Goal: Task Accomplishment & Management: Use online tool/utility

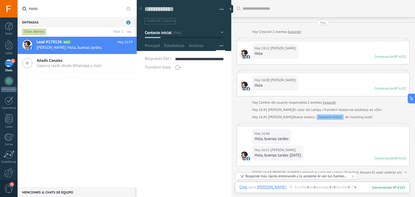
scroll to position [5, 0]
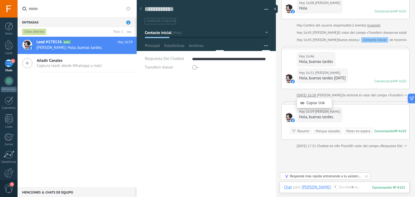
drag, startPoint x: 231, startPoint y: 89, endPoint x: 301, endPoint y: 93, distance: 69.6
click at [301, 93] on body ".abccls-1,.abccls-2{fill-rule:evenodd}.abccls-2{fill:#fff} .abfcls-1{fill:none}…" at bounding box center [207, 98] width 415 height 197
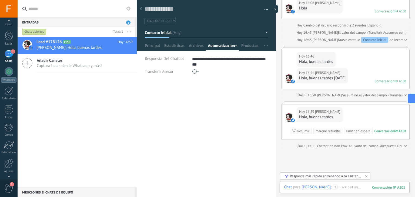
click at [8, 172] on div at bounding box center [9, 176] width 18 height 8
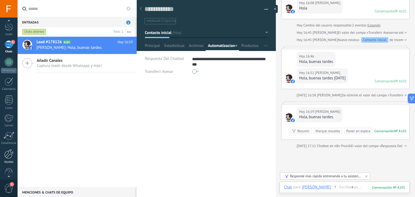
click at [9, 155] on div at bounding box center [8, 154] width 9 height 9
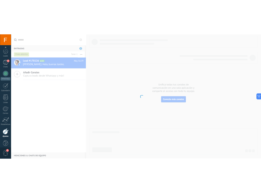
scroll to position [27, 0]
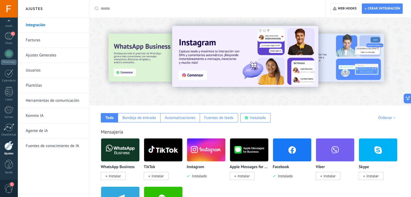
click at [38, 99] on link "Herramientas de comunicación" at bounding box center [55, 100] width 58 height 15
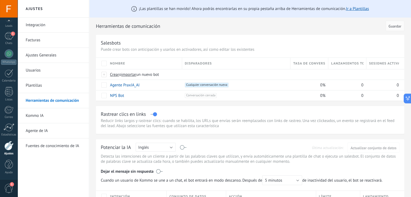
type textarea "**********"
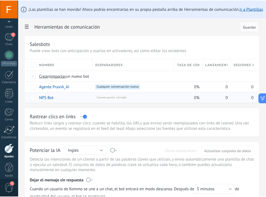
scroll to position [31, 0]
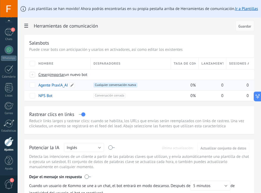
click at [49, 85] on link "Agente PraxIA_AI" at bounding box center [53, 85] width 30 height 5
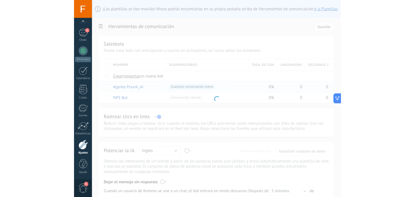
scroll to position [27, 0]
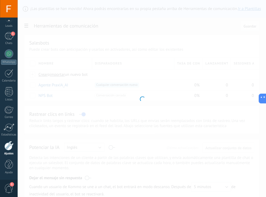
type input "**********"
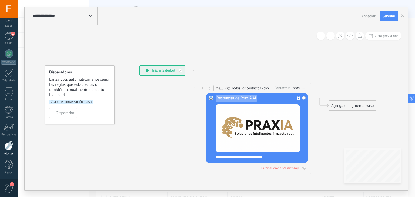
click at [9, 147] on div at bounding box center [8, 145] width 9 height 9
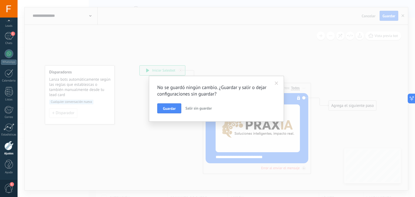
click at [197, 110] on span "Salir sin guardar" at bounding box center [199, 108] width 27 height 5
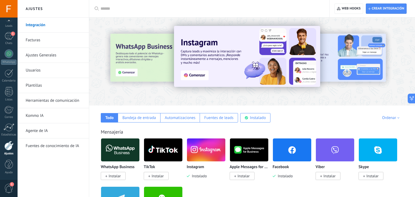
click at [56, 100] on link "Herramientas de comunicación" at bounding box center [55, 100] width 58 height 15
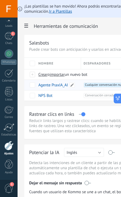
click at [55, 85] on link "Agente PraxIA_AI" at bounding box center [53, 85] width 30 height 5
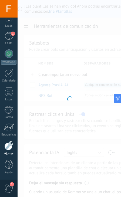
type input "**********"
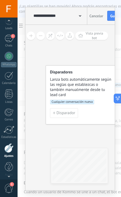
scroll to position [27, 0]
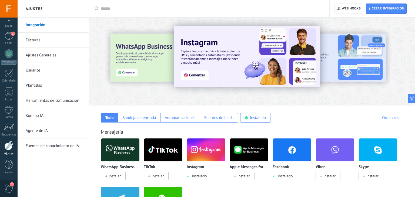
click at [60, 103] on link "Herramientas de comunicación" at bounding box center [55, 100] width 58 height 15
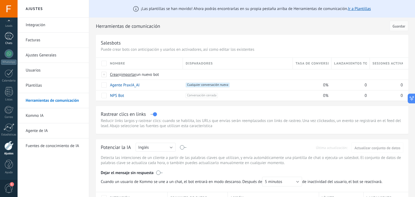
click at [5, 38] on div "1" at bounding box center [9, 36] width 9 height 8
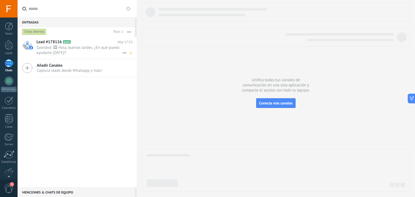
click at [76, 54] on span "Salesbot: 🖼 Hola, buenas tardes. ¿En qué puedo ayudarte hoy?" at bounding box center [80, 50] width 86 height 10
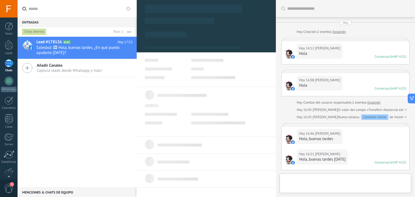
scroll to position [209, 0]
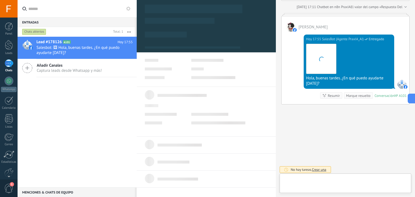
type textarea "**********"
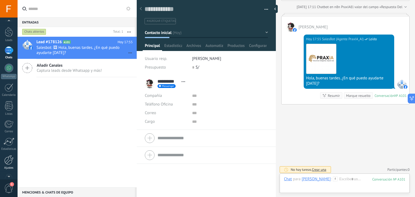
click at [9, 161] on div at bounding box center [8, 159] width 9 height 9
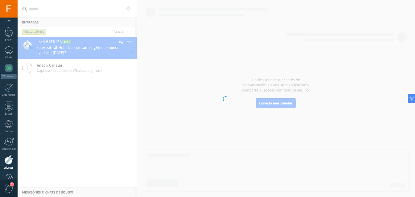
scroll to position [27, 0]
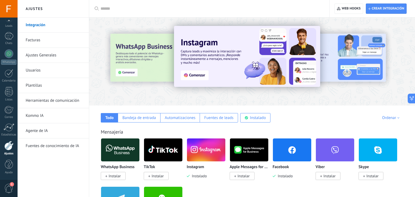
click at [46, 102] on link "Herramientas de comunicación" at bounding box center [55, 100] width 58 height 15
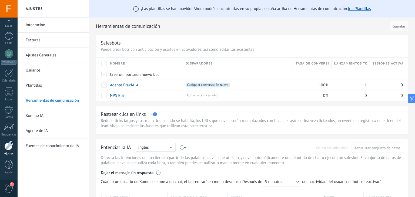
click at [42, 23] on link "Integración" at bounding box center [55, 25] width 58 height 15
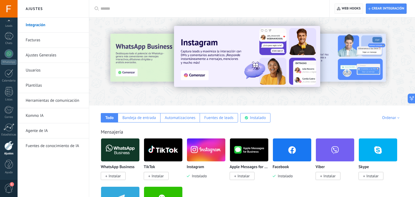
click at [350, 8] on span "Web hooks 0" at bounding box center [351, 8] width 19 height 4
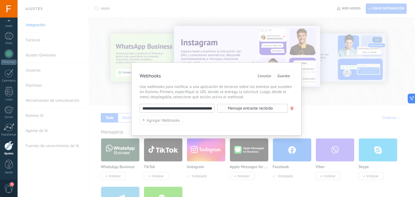
click at [200, 110] on input "**********" at bounding box center [177, 108] width 75 height 9
paste input "**********"
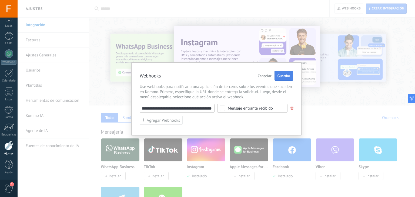
type input "**********"
click at [287, 76] on span "Guardar" at bounding box center [284, 76] width 13 height 4
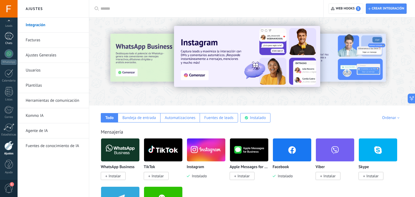
click at [9, 38] on div "1" at bounding box center [9, 36] width 9 height 8
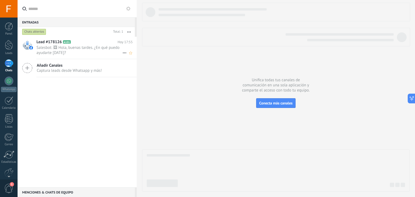
click at [82, 48] on span "Salesbot: 🖼 Hola, buenas tardes. ¿En qué puedo ayudarte hoy?" at bounding box center [80, 50] width 86 height 10
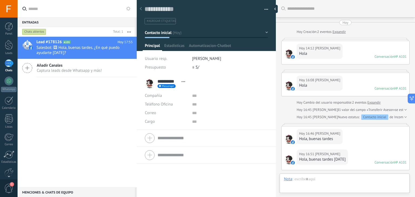
scroll to position [209, 0]
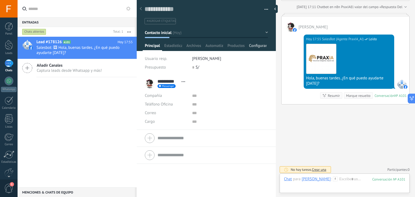
click at [256, 44] on span "Configurar" at bounding box center [258, 47] width 18 height 8
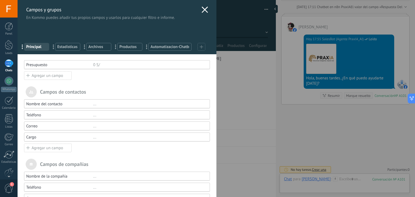
click at [168, 48] on span "Automatizacion-Chatbot" at bounding box center [170, 46] width 39 height 5
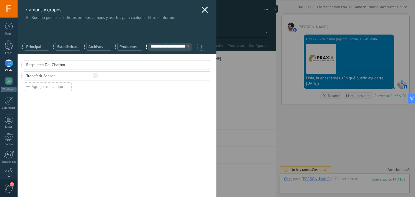
click at [126, 48] on span "Productos" at bounding box center [130, 46] width 21 height 5
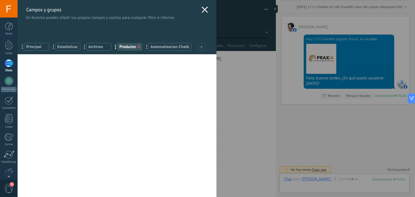
click at [95, 46] on span "Archivos" at bounding box center [98, 46] width 21 height 5
click at [68, 46] on span "Estadísticas" at bounding box center [67, 46] width 21 height 5
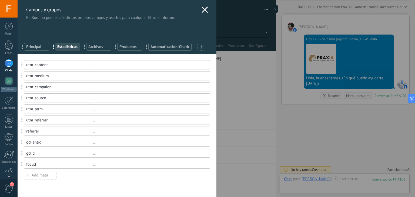
click at [32, 48] on span "Principal" at bounding box center [36, 46] width 21 height 5
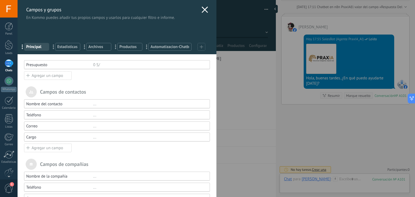
click at [202, 10] on icon at bounding box center [205, 9] width 6 height 6
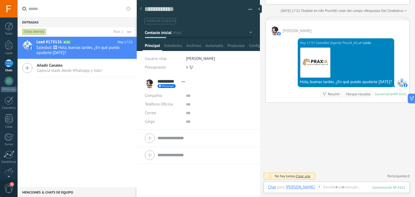
scroll to position [204, 0]
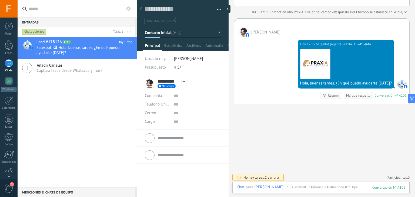
drag, startPoint x: 278, startPoint y: 98, endPoint x: 231, endPoint y: 100, distance: 47.3
click at [229, 100] on div at bounding box center [229, 98] width 0 height 197
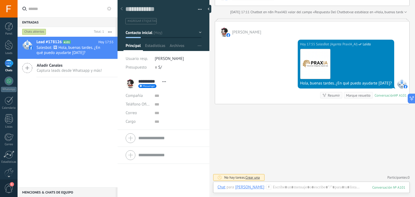
click at [95, 80] on div "Entradas 0 Chats abiertos Total: 1 Silenciar Acciones múltiples Ordenar Más rec…" at bounding box center [217, 98] width 398 height 197
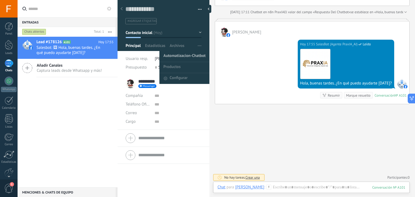
click at [191, 56] on span "Automatizacion-Chatbot" at bounding box center [185, 56] width 42 height 11
type textarea "**********"
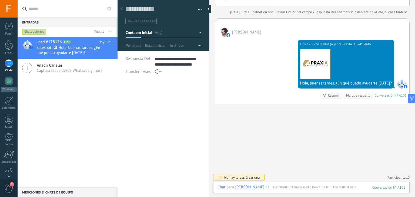
scroll to position [11, 0]
click at [135, 188] on span "Guardar" at bounding box center [135, 189] width 13 height 4
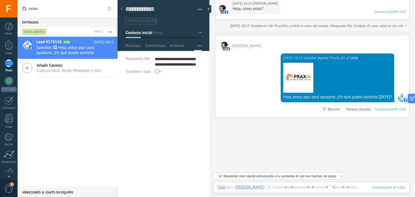
scroll to position [344, 0]
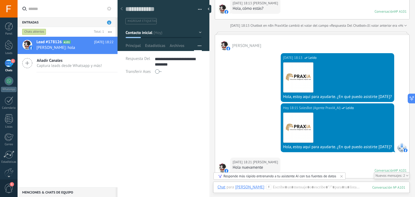
type textarea "**********"
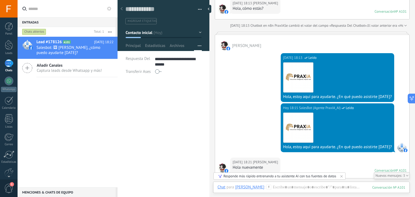
scroll to position [437, 0]
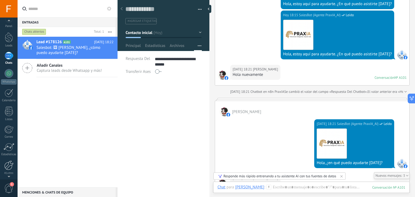
click at [8, 164] on div at bounding box center [8, 165] width 9 height 9
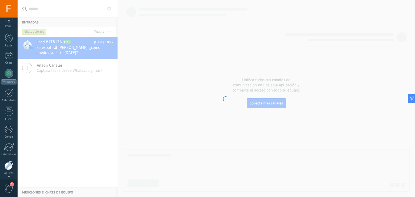
scroll to position [27, 0]
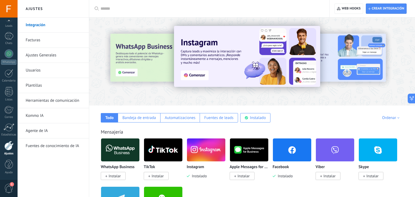
click at [43, 87] on link "Plantillas" at bounding box center [55, 85] width 58 height 15
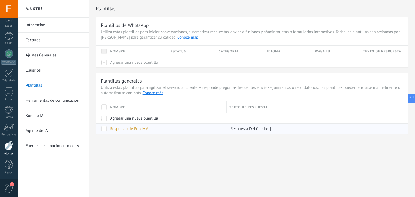
click at [122, 129] on span "Respuesta de PraxIA AI" at bounding box center [129, 129] width 39 height 5
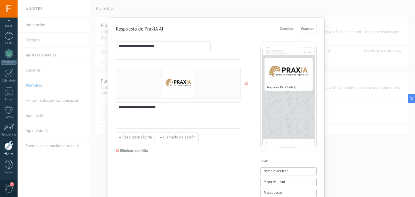
click at [246, 83] on use "button" at bounding box center [246, 83] width 3 height 3
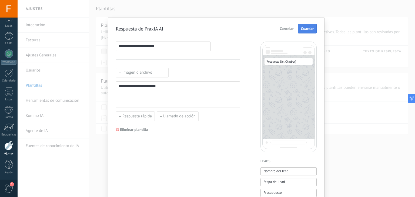
click at [309, 27] on span "Guardar" at bounding box center [307, 29] width 13 height 4
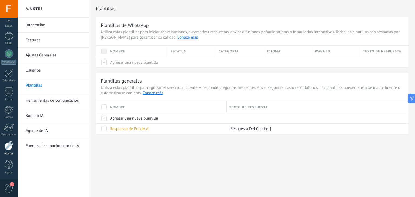
click at [49, 102] on link "Herramientas de comunicación" at bounding box center [55, 100] width 58 height 15
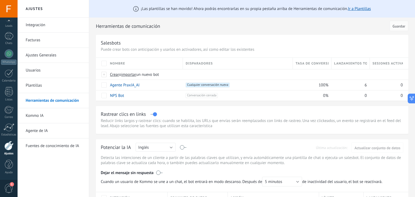
click at [48, 25] on link "Integración" at bounding box center [55, 25] width 58 height 15
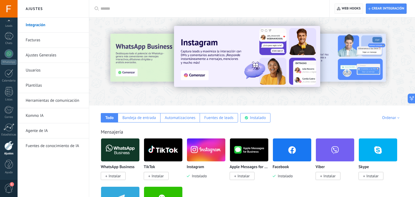
click at [346, 6] on span "Web hooks 0" at bounding box center [349, 9] width 24 height 10
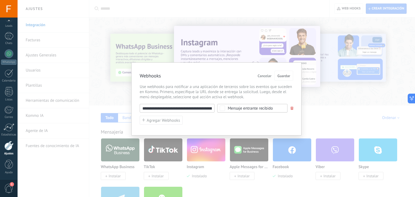
click at [182, 107] on input "**********" at bounding box center [177, 108] width 75 height 9
paste input "**********"
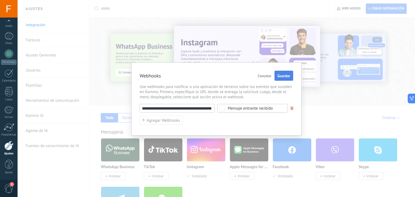
type input "**********"
click at [282, 77] on span "Guardar" at bounding box center [284, 76] width 13 height 4
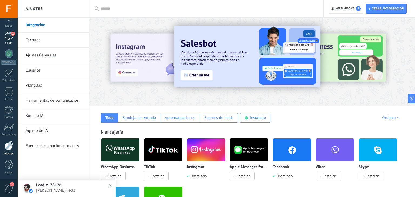
click at [9, 32] on div "1" at bounding box center [9, 36] width 9 height 8
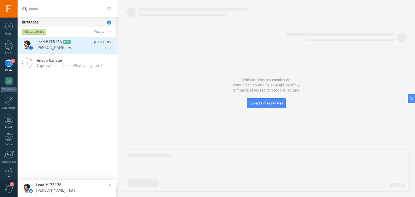
click at [64, 49] on span "Kanny Pena: Hola" at bounding box center [70, 47] width 67 height 5
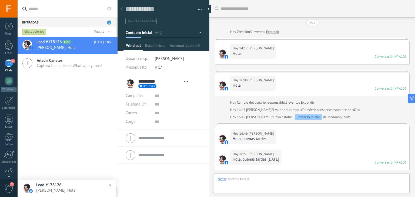
type textarea "**********"
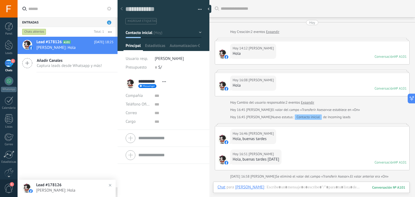
scroll to position [724, 0]
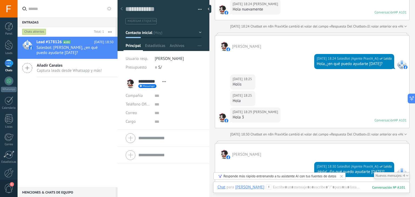
scroll to position [803, 0]
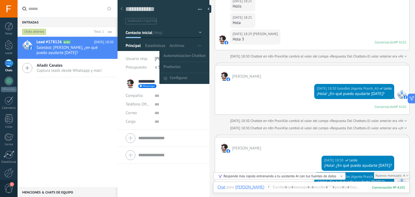
click at [198, 44] on span "button" at bounding box center [200, 46] width 4 height 10
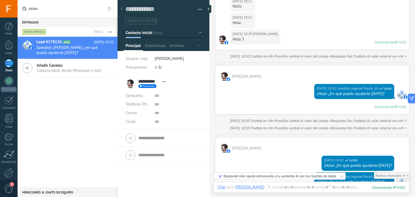
click at [183, 55] on li "[PERSON_NAME]" at bounding box center [178, 59] width 47 height 9
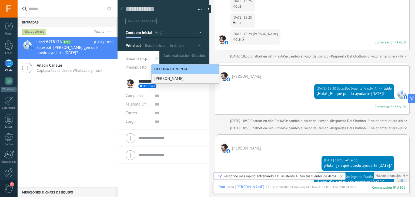
click at [196, 47] on button "button" at bounding box center [200, 46] width 8 height 10
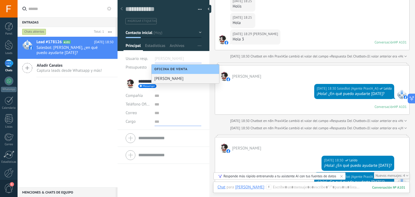
click at [192, 122] on input "text" at bounding box center [178, 122] width 47 height 9
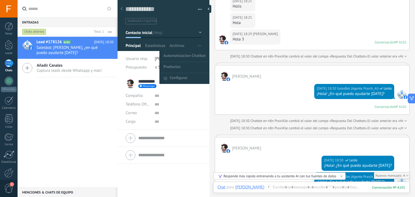
click at [199, 44] on span "button" at bounding box center [200, 46] width 4 height 10
click at [187, 55] on span "Automatizacion-Chatbot" at bounding box center [185, 56] width 42 height 11
type textarea "**********"
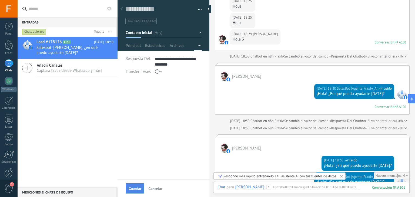
click at [131, 187] on span "Guardar" at bounding box center [135, 189] width 13 height 4
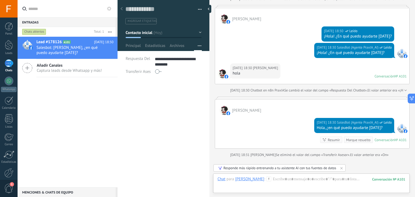
scroll to position [983, 0]
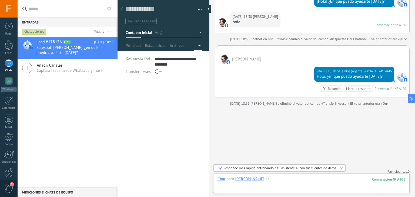
click at [315, 187] on div at bounding box center [312, 185] width 188 height 16
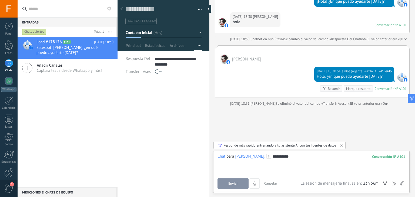
click at [236, 184] on span "Enviar" at bounding box center [232, 184] width 9 height 4
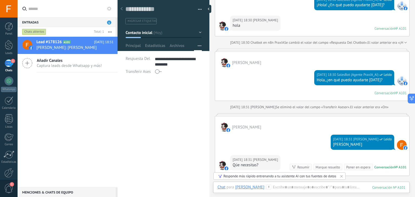
scroll to position [992, 0]
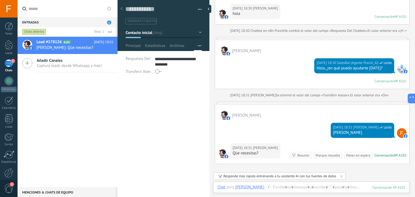
type textarea "**********"
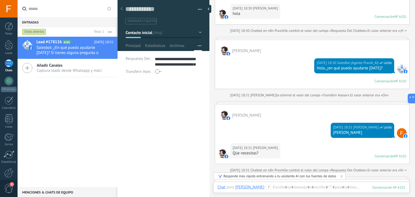
scroll to position [1001, 0]
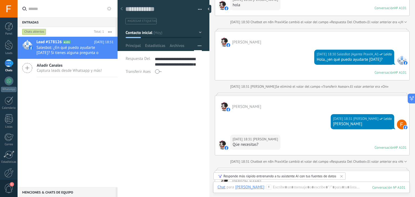
click at [158, 74] on span at bounding box center [158, 71] width 6 height 9
click at [133, 187] on span "Guardar" at bounding box center [135, 189] width 13 height 4
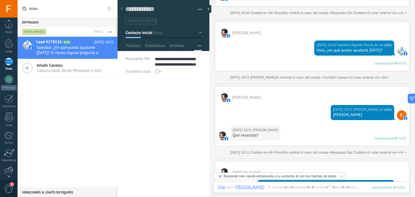
click at [9, 171] on div at bounding box center [8, 171] width 9 height 9
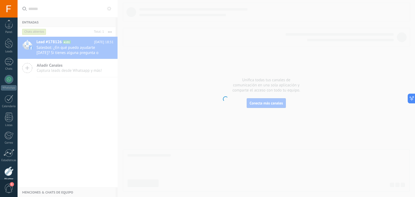
scroll to position [27, 0]
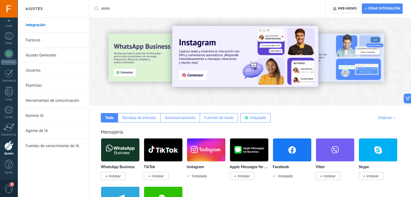
click at [339, 7] on span "Web hooks 0" at bounding box center [347, 8] width 19 height 4
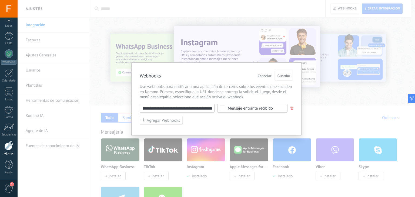
click at [203, 108] on input "**********" at bounding box center [177, 108] width 75 height 9
type input "********"
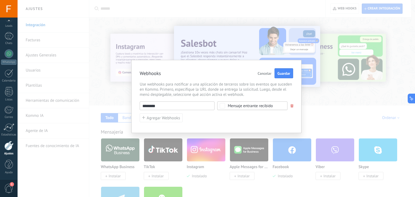
click at [168, 108] on input "********" at bounding box center [177, 106] width 75 height 9
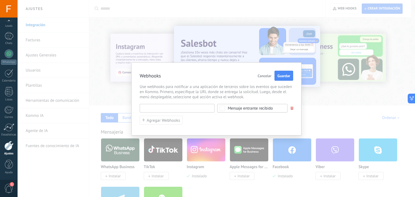
paste input "**********"
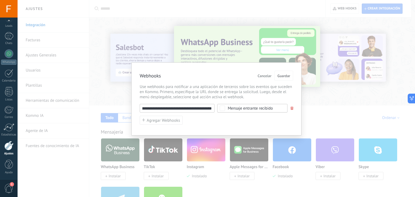
type input "**********"
click at [349, 107] on div "**********" at bounding box center [217, 98] width 398 height 197
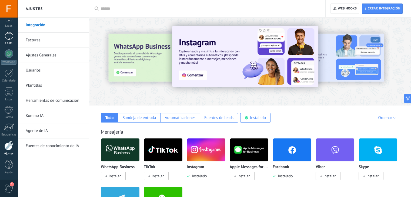
click at [10, 36] on div "1" at bounding box center [9, 36] width 9 height 8
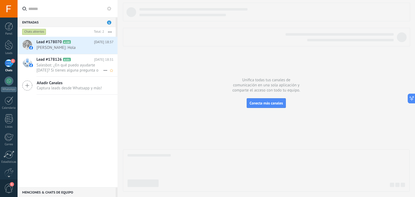
click at [77, 62] on icon at bounding box center [74, 59] width 5 height 5
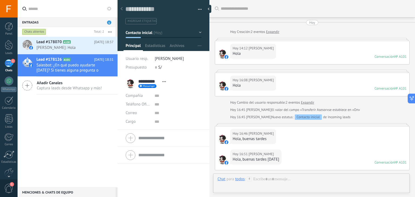
scroll to position [1091, 0]
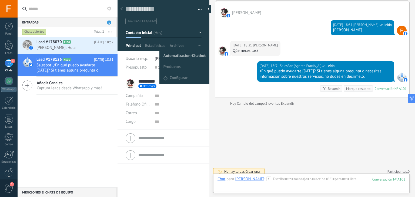
click at [185, 55] on span "Automatizacion-Chatbot" at bounding box center [185, 56] width 42 height 11
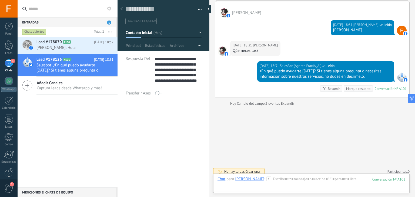
scroll to position [32, 0]
click at [88, 48] on span "Fanny Rodriguez: Hola" at bounding box center [70, 47] width 67 height 5
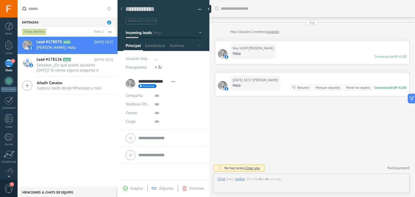
scroll to position [8, 0]
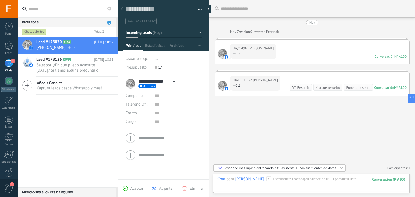
click at [194, 46] on div "Automatizacion-Chatbot Configurar Principal Estadísticas Archivos" at bounding box center [164, 47] width 80 height 8
click at [193, 47] on div "Automatizacion-Chatbot Configurar Principal Estadísticas Archivos" at bounding box center [164, 47] width 80 height 8
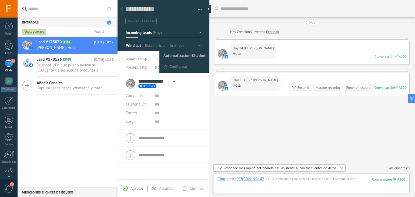
click at [184, 54] on span "Automatizacion-Chatbot" at bounding box center [185, 56] width 42 height 11
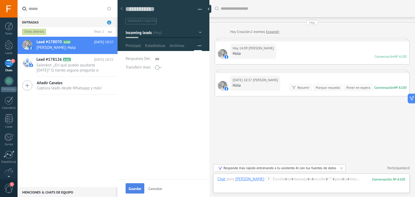
click at [138, 190] on span "Guardar" at bounding box center [135, 189] width 13 height 4
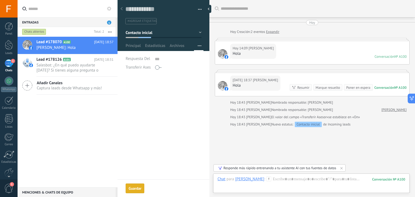
scroll to position [24, 0]
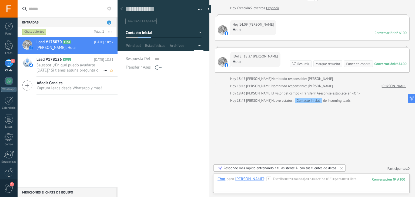
click at [77, 68] on span "Salesbot: ¿En qué puedo ayudarte hoy? Si tienes alguna pregunta o necesitas inf…" at bounding box center [70, 68] width 67 height 10
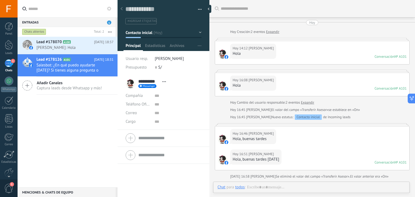
type textarea "**********"
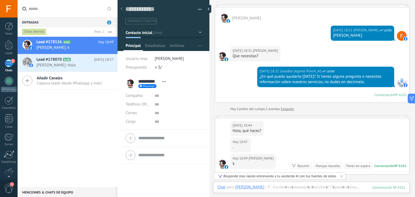
scroll to position [1104, 0]
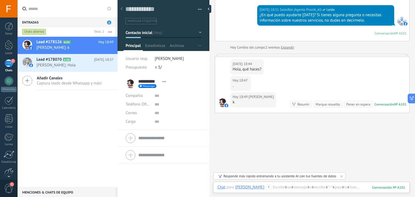
click at [5, 170] on div at bounding box center [8, 172] width 9 height 9
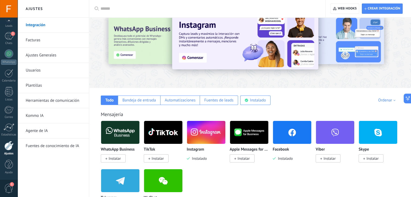
scroll to position [27, 0]
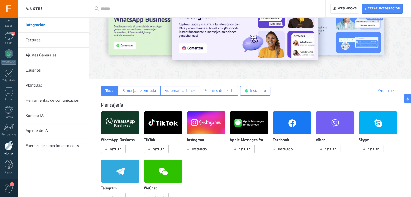
click at [47, 82] on link "Plantillas" at bounding box center [55, 85] width 58 height 15
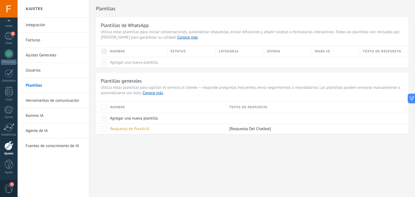
click at [47, 102] on link "Herramientas de comunicación" at bounding box center [55, 100] width 58 height 15
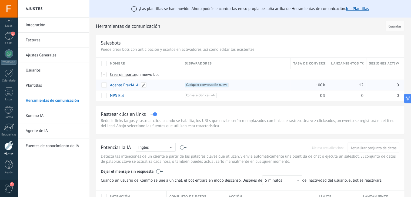
click at [122, 85] on link "Agente PraxIA_AI" at bounding box center [125, 85] width 30 height 5
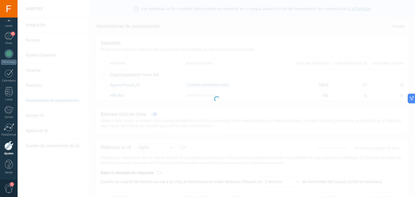
type input "**********"
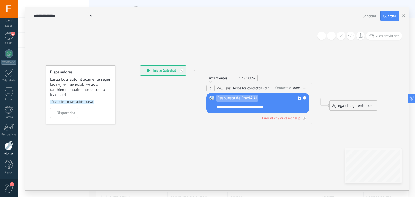
click at [215, 78] on span "Lanzamientos:" at bounding box center [218, 78] width 22 height 5
click at [363, 15] on span "Cancelar" at bounding box center [370, 16] width 14 height 5
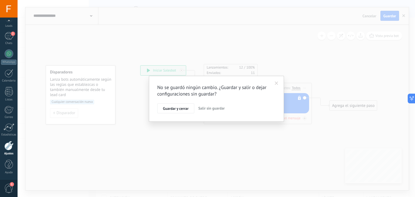
click at [208, 107] on span "Salir sin guardar" at bounding box center [211, 108] width 27 height 5
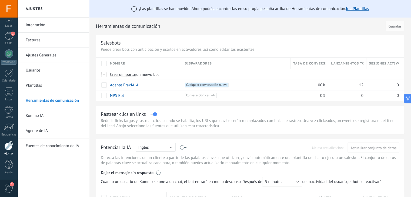
click at [35, 85] on link "Plantillas" at bounding box center [55, 85] width 58 height 15
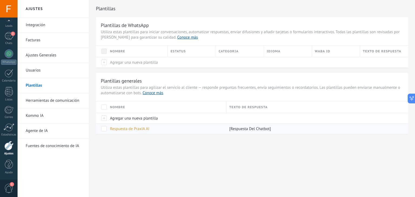
drag, startPoint x: 159, startPoint y: 130, endPoint x: 126, endPoint y: 130, distance: 33.0
click at [126, 130] on div "Respuesta de PraxIA AI" at bounding box center [165, 129] width 117 height 10
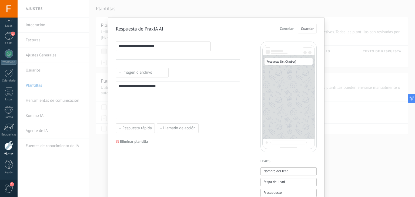
click at [284, 29] on span "Cancelar" at bounding box center [287, 29] width 14 height 4
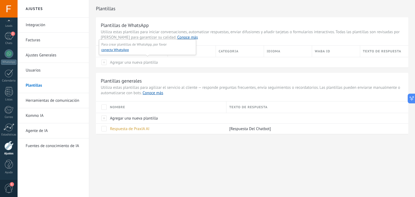
click at [131, 63] on span "Agregar una nueva plantilla" at bounding box center [134, 62] width 48 height 5
click at [114, 120] on span "Agregar una nueva plantilla" at bounding box center [134, 118] width 48 height 5
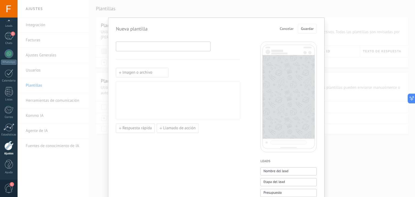
click at [164, 47] on input at bounding box center [163, 46] width 94 height 9
drag, startPoint x: 178, startPoint y: 21, endPoint x: 243, endPoint y: 32, distance: 65.8
click at [287, 30] on span "Cancelar" at bounding box center [287, 29] width 14 height 4
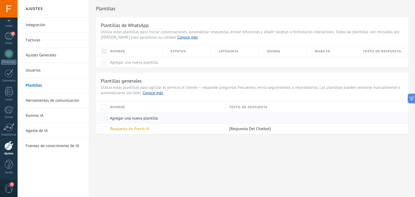
click at [134, 118] on span "Agregar una nueva plantilla" at bounding box center [134, 118] width 48 height 5
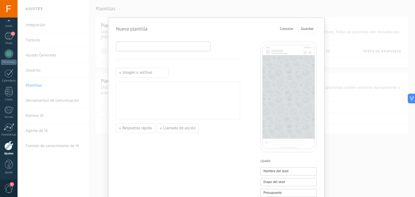
click at [149, 46] on input at bounding box center [163, 46] width 94 height 9
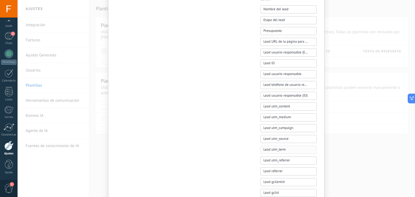
scroll to position [260, 0]
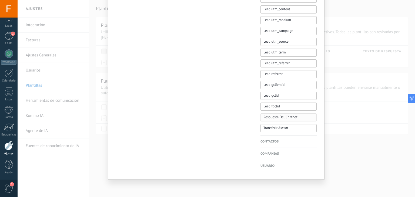
type input "**********"
click at [299, 118] on button "Respuesta Del Chatbot" at bounding box center [289, 118] width 56 height 8
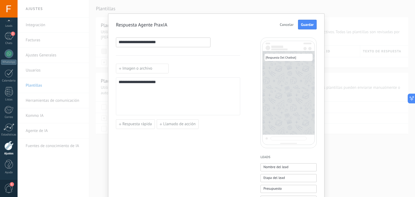
scroll to position [0, 0]
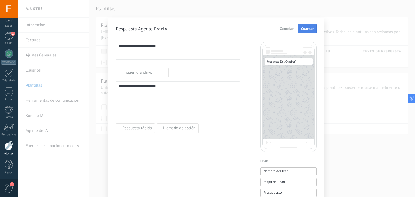
click at [314, 29] on button "Guardar" at bounding box center [307, 29] width 19 height 10
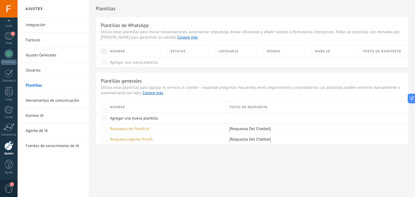
click at [46, 102] on link "Herramientas de comunicación" at bounding box center [55, 100] width 58 height 15
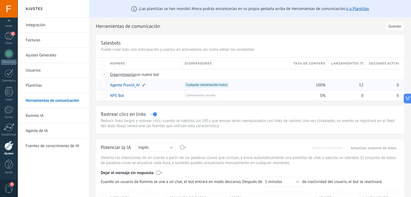
click at [133, 83] on link "Agente PraxIA_AI" at bounding box center [125, 85] width 30 height 5
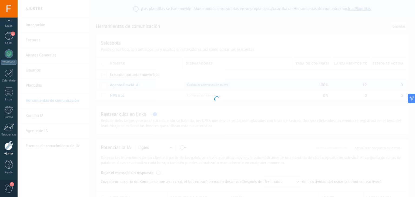
type input "**********"
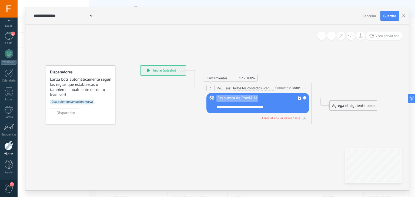
click at [250, 100] on span "Respuesta de PraxIA AI" at bounding box center [237, 98] width 39 height 4
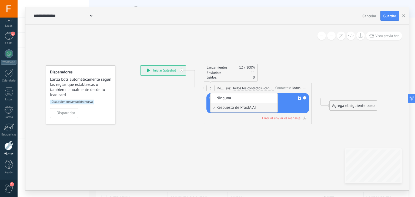
click at [180, 121] on icon at bounding box center [249, 94] width 489 height 329
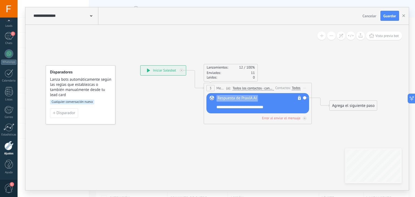
click at [251, 99] on span "Respuesta de PraxIA AI" at bounding box center [237, 98] width 39 height 4
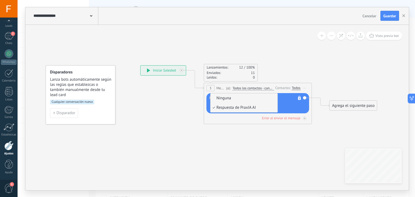
click at [235, 100] on span "Ninguna" at bounding box center [243, 98] width 65 height 5
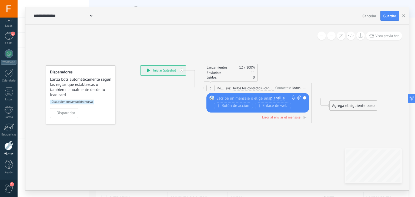
click at [279, 99] on span "plantilla" at bounding box center [277, 98] width 14 height 4
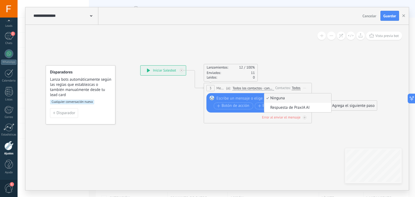
click at [240, 145] on icon at bounding box center [249, 94] width 489 height 329
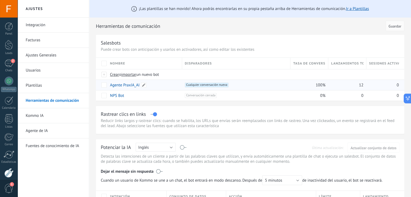
click at [127, 85] on link "Agente PraxIA_AI" at bounding box center [125, 85] width 30 height 5
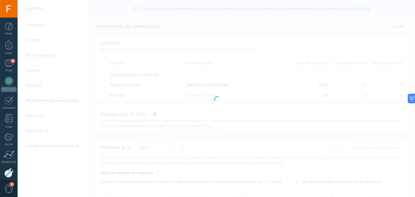
type input "**********"
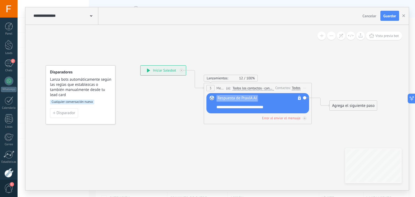
click at [253, 98] on span "Respuesta de PraxIA AI" at bounding box center [237, 98] width 39 height 4
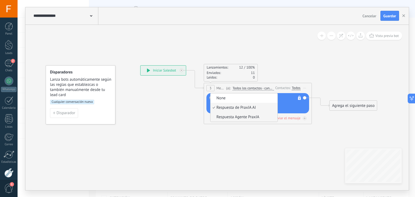
click at [229, 119] on span "Respuesta Agente PraxIA" at bounding box center [243, 117] width 65 height 5
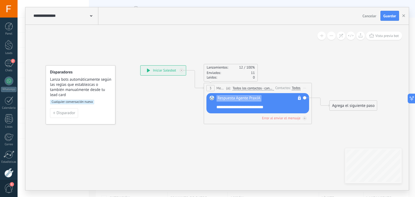
click at [184, 118] on icon at bounding box center [249, 94] width 489 height 329
click at [393, 15] on span "Guardar" at bounding box center [390, 16] width 13 height 4
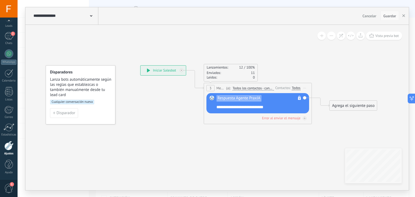
click at [390, 17] on span "Guardar" at bounding box center [390, 16] width 13 height 4
click at [404, 14] on button "button" at bounding box center [404, 16] width 8 height 10
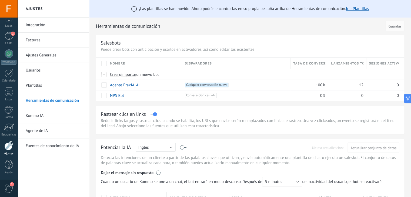
click at [46, 28] on link "Integración" at bounding box center [55, 25] width 58 height 15
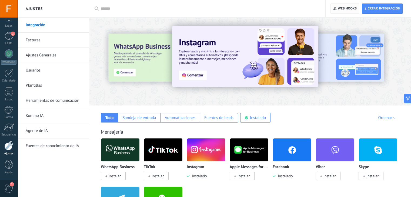
click at [342, 8] on span "Web hooks 0" at bounding box center [347, 8] width 19 height 4
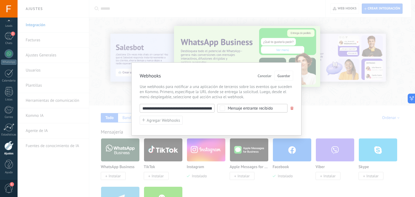
click at [188, 111] on input "**********" at bounding box center [177, 108] width 75 height 9
paste input "**********"
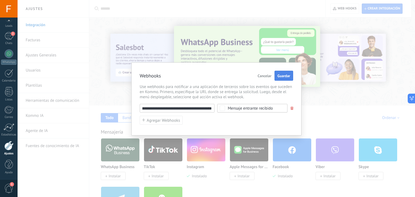
type input "**********"
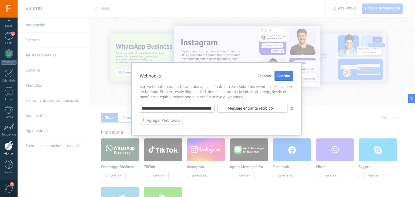
click at [284, 75] on span "Guardar" at bounding box center [284, 76] width 13 height 4
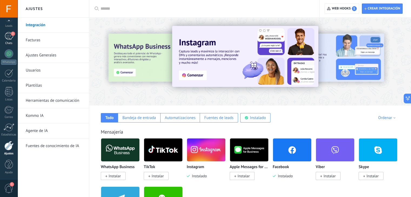
click at [11, 34] on span "2" at bounding box center [13, 34] width 4 height 4
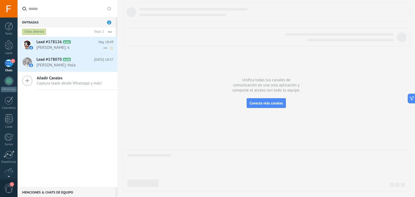
click at [60, 50] on span "[PERSON_NAME]: k" at bounding box center [70, 47] width 67 height 5
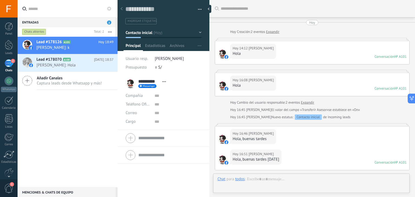
scroll to position [1154, 0]
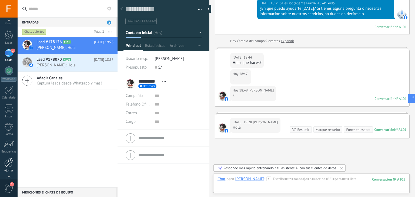
click at [9, 163] on div at bounding box center [8, 162] width 9 height 9
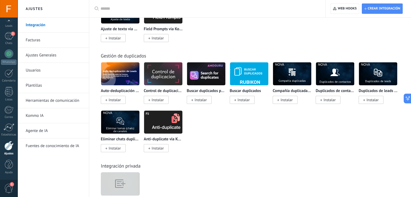
scroll to position [2003, 0]
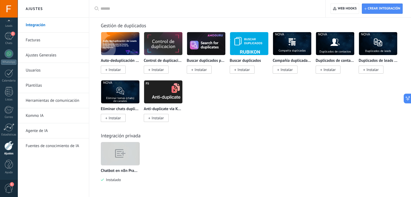
click at [120, 151] on img at bounding box center [120, 153] width 38 height 29
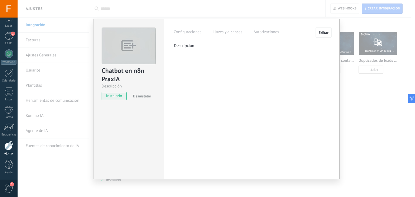
click at [239, 29] on label "Llaves y alcances" at bounding box center [227, 33] width 32 height 8
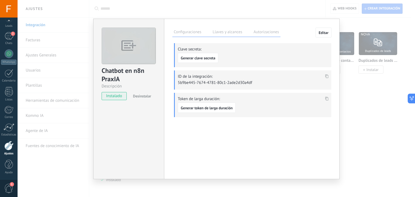
click at [260, 32] on label "Autorizaciones" at bounding box center [266, 33] width 28 height 8
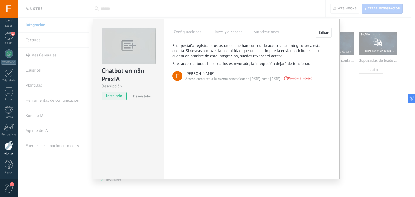
click at [227, 32] on label "Llaves y alcances" at bounding box center [227, 33] width 32 height 8
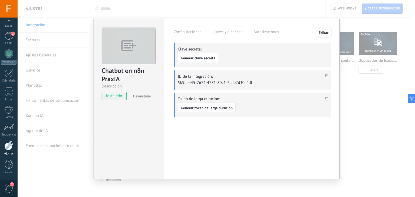
click at [254, 8] on div "Chatbot en n8n PraxIA Descripción instalado Desinstalar Configuraciones Llaves …" at bounding box center [217, 98] width 398 height 197
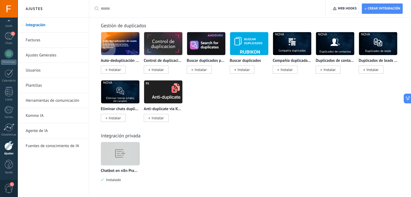
click at [124, 148] on img at bounding box center [120, 153] width 38 height 29
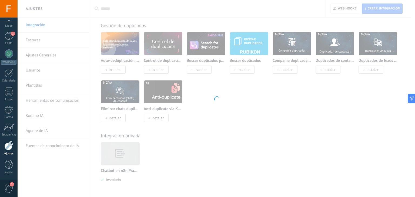
click at [124, 148] on div at bounding box center [217, 98] width 398 height 197
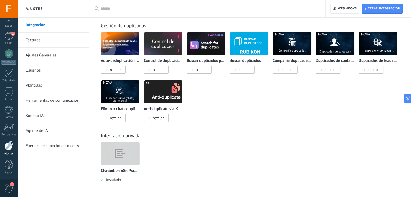
click at [116, 150] on img at bounding box center [120, 153] width 38 height 29
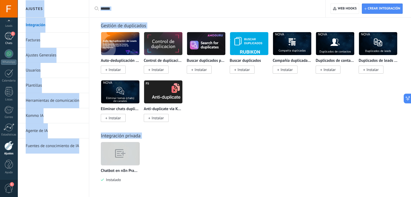
click at [8, 35] on div "2" at bounding box center [9, 36] width 9 height 8
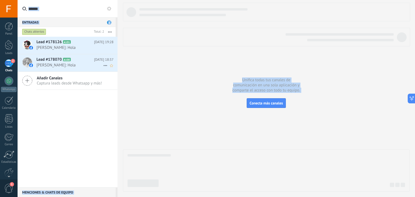
click at [73, 65] on span "Fanny Rodriguez: Hola" at bounding box center [70, 65] width 67 height 5
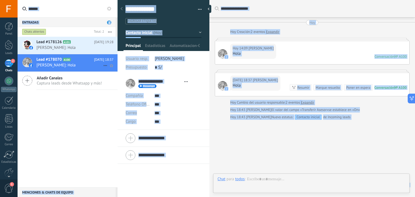
type textarea "**********"
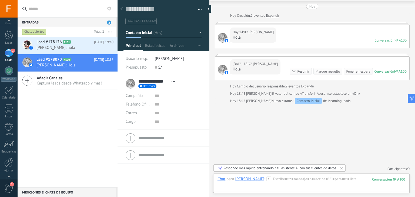
scroll to position [17, 0]
click at [8, 157] on div at bounding box center [8, 155] width 9 height 9
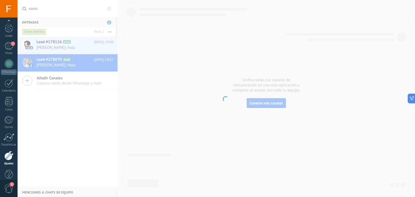
scroll to position [27, 0]
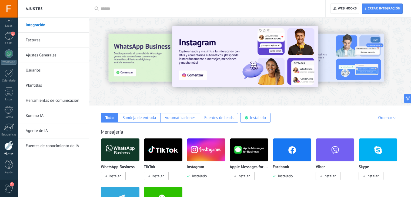
click at [51, 26] on link "Integración" at bounding box center [55, 25] width 58 height 15
click at [350, 9] on span "Web hooks 0" at bounding box center [347, 8] width 19 height 4
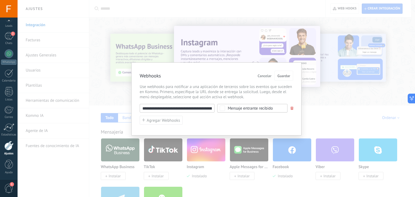
click at [196, 108] on input "**********" at bounding box center [177, 108] width 75 height 9
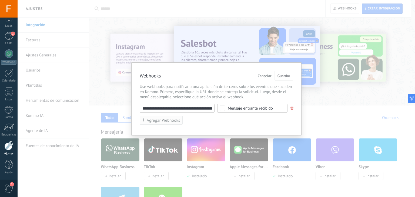
click at [165, 120] on span "Agregar Webhooks" at bounding box center [164, 121] width 34 height 4
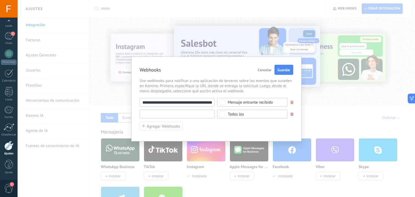
click at [181, 113] on input "text" at bounding box center [177, 114] width 75 height 9
paste input "**********"
type input "**********"
click at [254, 115] on span "Todos los" at bounding box center [254, 114] width 53 height 4
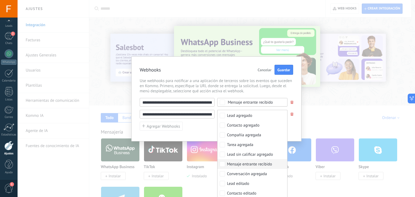
scroll to position [0, 0]
click at [264, 174] on div "Mensaje entrante recibido" at bounding box center [249, 173] width 45 height 5
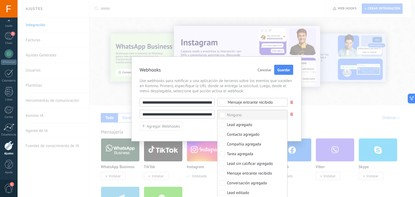
click at [296, 122] on div "**********" at bounding box center [216, 99] width 170 height 85
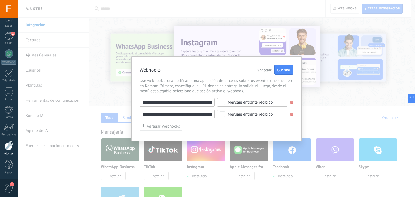
click at [292, 102] on span at bounding box center [291, 103] width 3 height 4
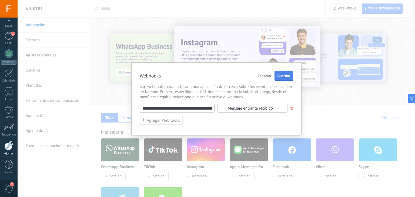
click at [284, 76] on span "Guardar" at bounding box center [284, 76] width 13 height 4
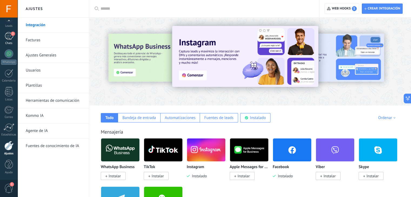
click at [9, 35] on div "2" at bounding box center [9, 36] width 9 height 8
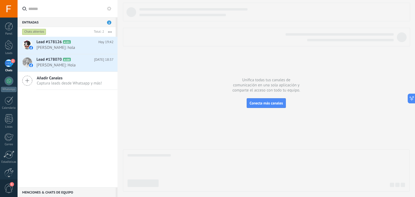
click at [8, 169] on div at bounding box center [8, 172] width 9 height 9
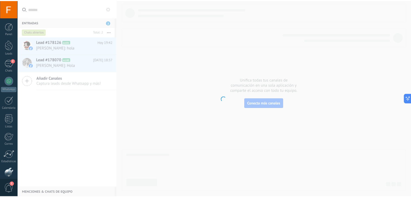
scroll to position [27, 0]
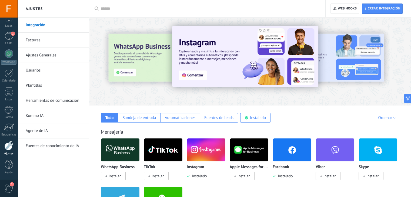
click at [47, 83] on link "Plantillas" at bounding box center [55, 85] width 58 height 15
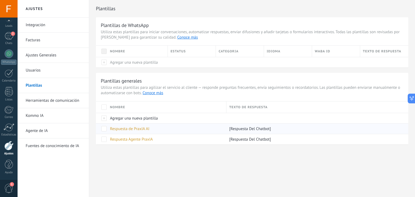
click at [107, 130] on div at bounding box center [101, 129] width 11 height 11
click at [104, 130] on span at bounding box center [103, 128] width 5 height 5
click at [102, 140] on span at bounding box center [103, 139] width 5 height 5
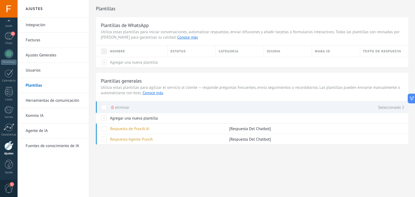
click at [120, 107] on span "eliminar" at bounding box center [122, 107] width 14 height 11
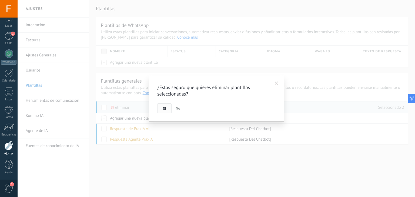
click at [159, 110] on button "Si" at bounding box center [164, 109] width 14 height 10
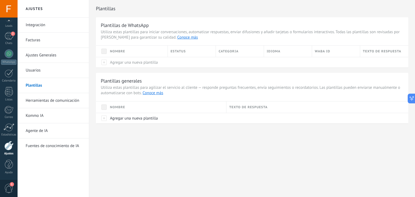
click at [44, 25] on link "Integración" at bounding box center [55, 25] width 58 height 15
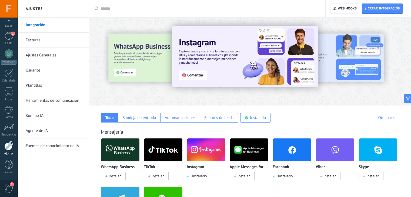
click at [55, 98] on link "Herramientas de comunicación" at bounding box center [55, 100] width 58 height 15
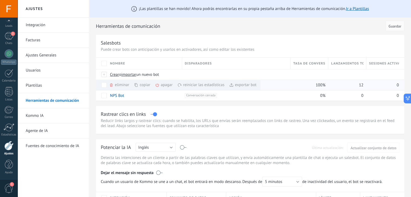
click at [121, 84] on div "eliminar màs" at bounding box center [128, 85] width 38 height 11
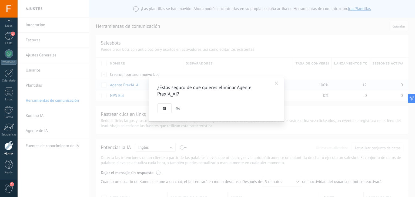
click at [167, 106] on button "Si" at bounding box center [164, 109] width 14 height 10
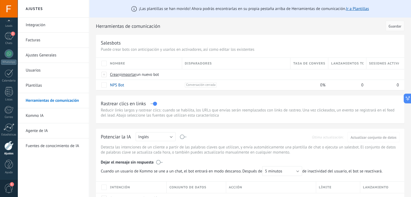
click at [40, 85] on link "Plantillas" at bounding box center [55, 85] width 58 height 15
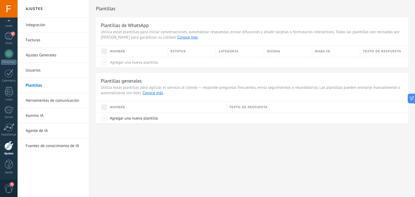
click at [50, 99] on link "Herramientas de comunicación" at bounding box center [55, 100] width 58 height 15
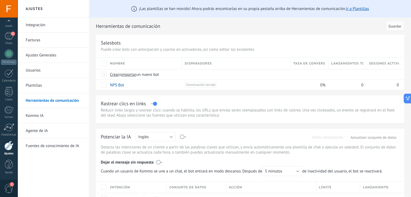
click at [42, 86] on link "Plantillas" at bounding box center [55, 85] width 58 height 15
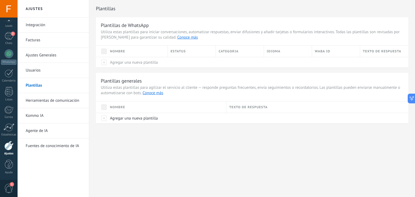
click at [42, 26] on link "Integración" at bounding box center [55, 25] width 58 height 15
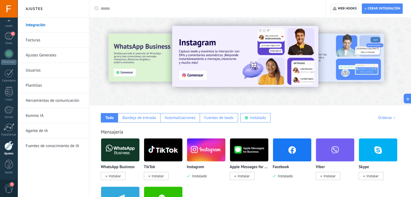
click at [345, 7] on span "Web hooks 0" at bounding box center [347, 8] width 19 height 4
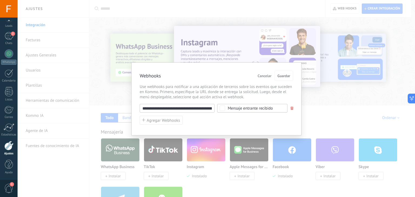
click at [291, 107] on span at bounding box center [292, 109] width 3 height 4
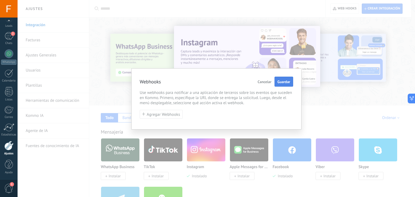
click at [286, 81] on span "Guardar" at bounding box center [284, 82] width 13 height 4
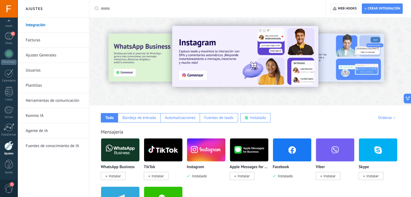
click at [347, 9] on span "Web hooks 0" at bounding box center [347, 8] width 19 height 4
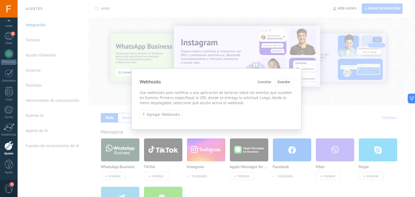
click at [287, 81] on span "Guardar" at bounding box center [284, 82] width 13 height 4
click at [262, 82] on span "Cancelar" at bounding box center [265, 82] width 14 height 4
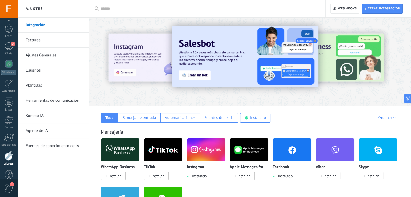
scroll to position [27, 0]
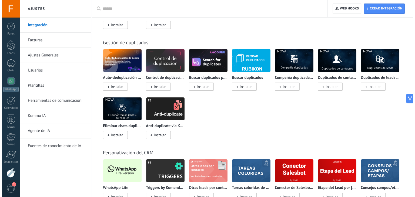
scroll to position [2003, 0]
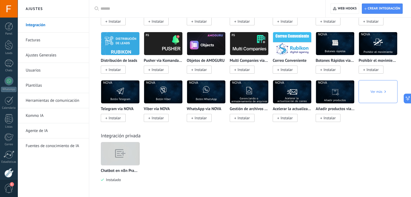
click at [132, 151] on img at bounding box center [120, 153] width 38 height 29
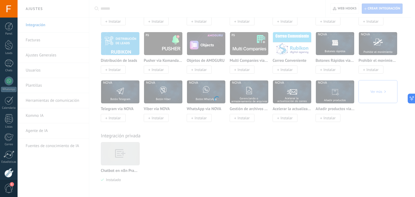
click at [132, 151] on div at bounding box center [217, 98] width 398 height 197
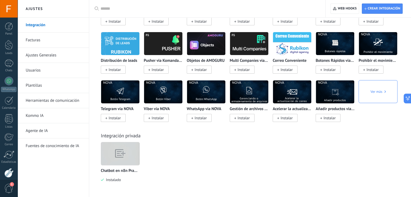
click at [128, 152] on img at bounding box center [120, 153] width 38 height 29
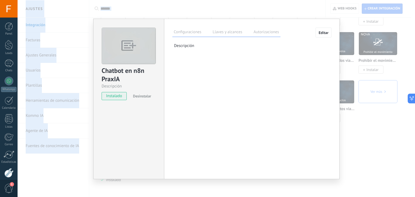
click at [128, 152] on div "Chatbot en n8n PraxIA Descripción instalado Desinstalar Configuraciones Llaves …" at bounding box center [217, 98] width 398 height 197
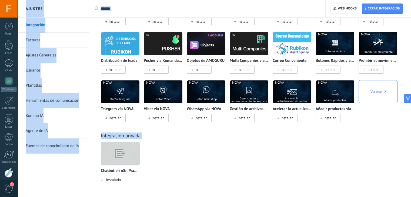
click at [128, 151] on img at bounding box center [120, 153] width 38 height 29
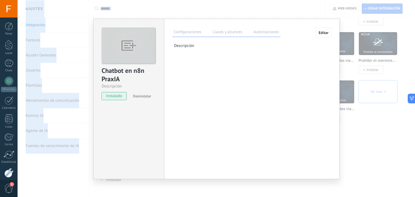
click at [141, 97] on span "Desinstalar" at bounding box center [142, 96] width 18 height 5
click at [221, 34] on label "Llaves y alcances" at bounding box center [227, 33] width 32 height 8
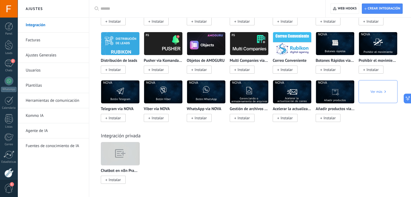
drag, startPoint x: 124, startPoint y: 151, endPoint x: 117, endPoint y: 151, distance: 6.8
click at [117, 151] on img at bounding box center [120, 153] width 38 height 29
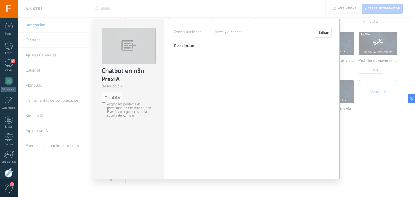
click at [322, 33] on span "Editar" at bounding box center [324, 33] width 10 height 4
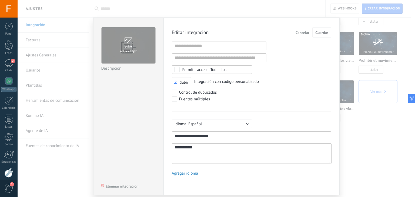
scroll to position [5, 0]
click at [119, 185] on span "Eliminar integración" at bounding box center [122, 187] width 33 height 4
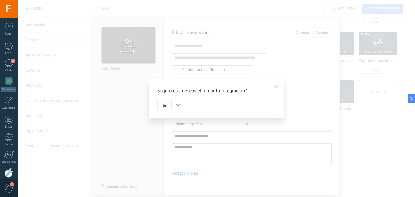
click at [166, 106] on button "Si" at bounding box center [164, 105] width 14 height 10
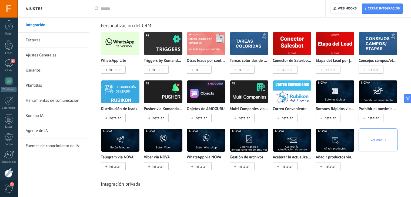
scroll to position [27, 0]
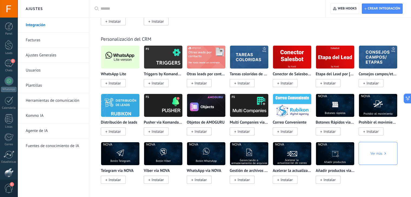
click at [9, 64] on div "Panel Leads 2 Chats WhatsApp Clientes" at bounding box center [9, 114] width 18 height 185
click at [5, 33] on div "2" at bounding box center [9, 36] width 9 height 8
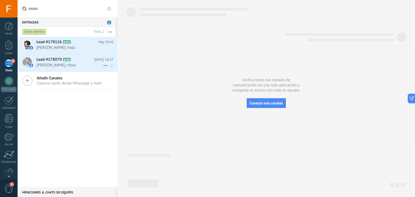
click at [63, 63] on span "[PERSON_NAME]: Hola" at bounding box center [70, 65] width 67 height 5
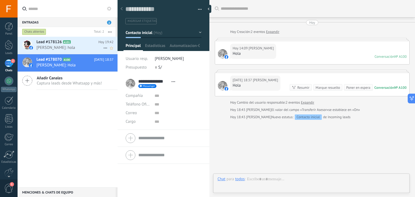
scroll to position [16, 0]
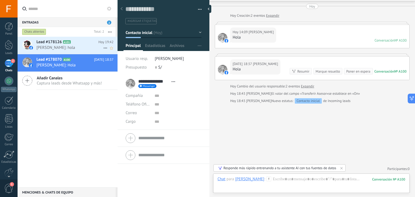
click at [55, 45] on span "[PERSON_NAME]: hola" at bounding box center [70, 47] width 67 height 5
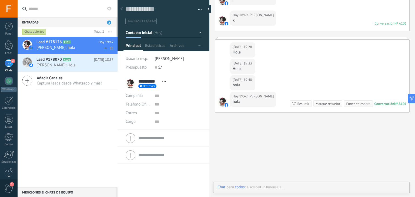
scroll to position [8, 0]
click at [64, 65] on span "[PERSON_NAME]: Hola" at bounding box center [70, 65] width 67 height 5
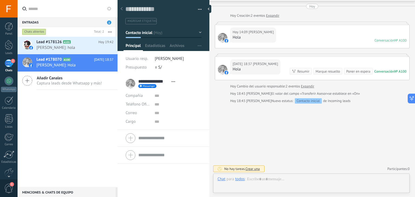
scroll to position [8, 0]
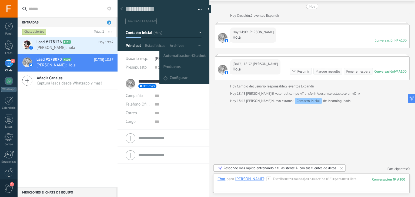
click at [198, 46] on icon "button" at bounding box center [200, 45] width 4 height 1
click at [180, 55] on span "Automatizacion-Chatbot" at bounding box center [185, 56] width 42 height 11
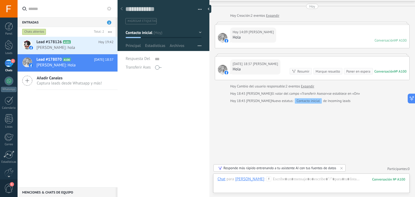
scroll to position [5, 0]
click at [134, 46] on span "Principal" at bounding box center [133, 47] width 15 height 8
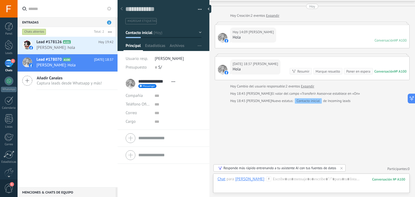
click at [191, 46] on div "Automatizacion-Chatbot Productos Configurar Principal Estadísticas Archivos" at bounding box center [164, 47] width 80 height 8
click at [193, 47] on div "Automatizacion-Chatbot Productos Configurar Principal Estadísticas Archivos" at bounding box center [164, 47] width 80 height 8
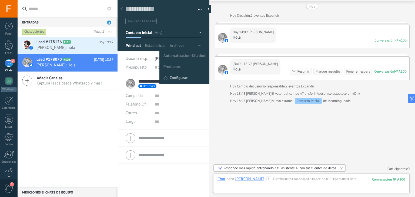
click at [173, 77] on span "Configurar" at bounding box center [179, 78] width 18 height 11
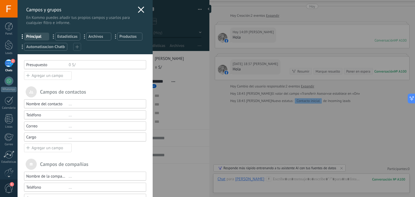
click at [57, 45] on span "Automatizacion-Chatbot" at bounding box center [45, 46] width 39 height 5
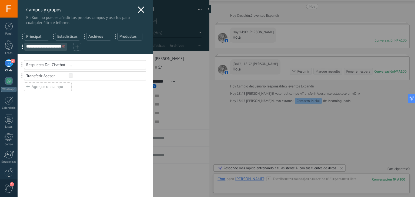
click at [141, 9] on icon at bounding box center [141, 9] width 6 height 6
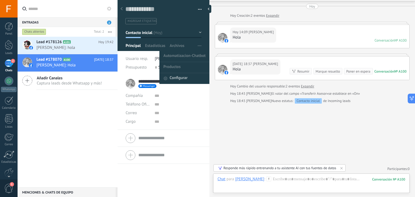
click at [184, 77] on span "Configurar" at bounding box center [179, 78] width 18 height 11
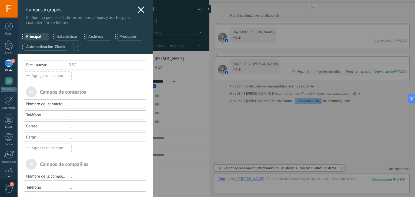
click at [76, 48] on icon at bounding box center [77, 47] width 4 height 4
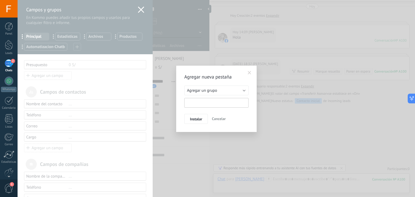
click at [213, 101] on input "text" at bounding box center [216, 103] width 64 height 10
click at [249, 72] on span at bounding box center [250, 73] width 4 height 4
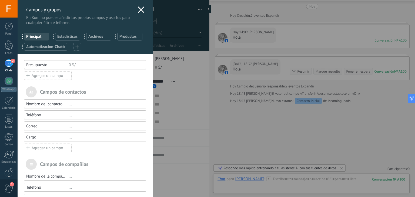
click at [183, 104] on div "**********" at bounding box center [217, 98] width 398 height 197
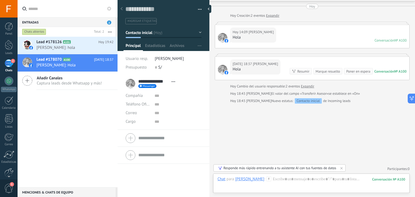
click at [11, 170] on div at bounding box center [8, 172] width 9 height 9
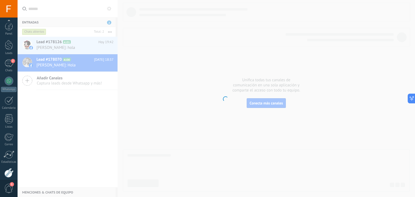
scroll to position [27, 0]
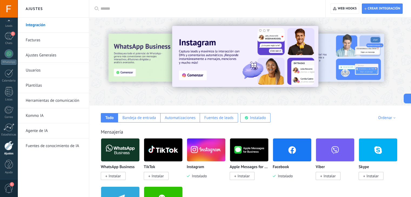
click at [286, 175] on span "Instalado" at bounding box center [284, 176] width 17 height 5
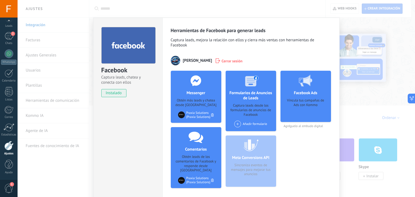
click at [222, 61] on span "Cerrar sesión" at bounding box center [232, 60] width 21 height 5
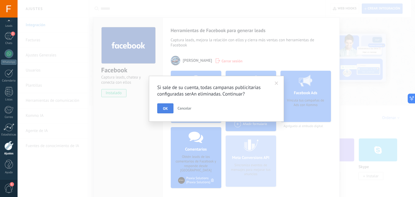
click at [165, 108] on span "OK" at bounding box center [165, 109] width 5 height 4
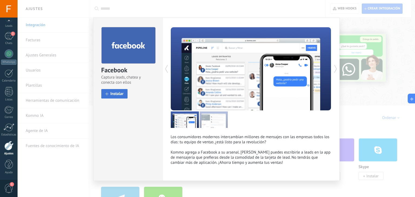
click at [117, 92] on span "Instalar" at bounding box center [117, 94] width 13 height 4
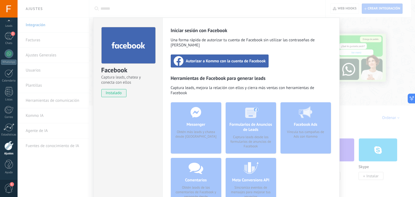
click at [211, 59] on div "Autorizar a Kommo con la cuenta de Facebook" at bounding box center [220, 61] width 98 height 13
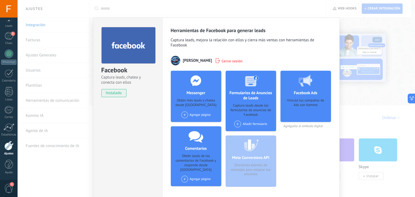
click at [193, 117] on div "Agregar página" at bounding box center [195, 115] width 29 height 7
click at [194, 127] on div "Praxia Solutions" at bounding box center [199, 125] width 36 height 12
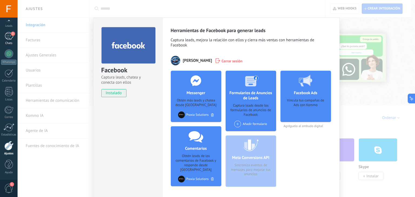
click at [8, 38] on div "2" at bounding box center [9, 36] width 9 height 8
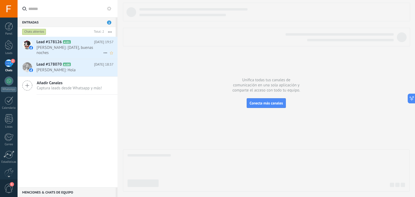
click at [76, 46] on span "Kanny Pena: hoy, buenas noches" at bounding box center [70, 50] width 67 height 10
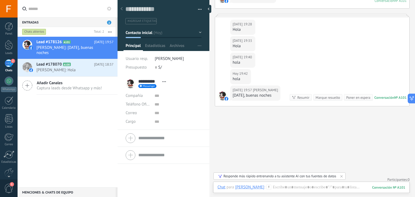
scroll to position [1158, 0]
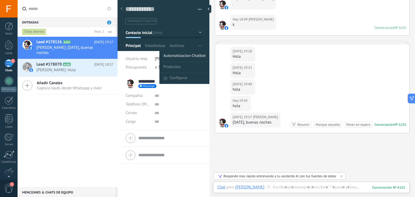
click at [187, 55] on span "Automatizacion-Chatbot" at bounding box center [185, 56] width 42 height 11
type textarea "**********"
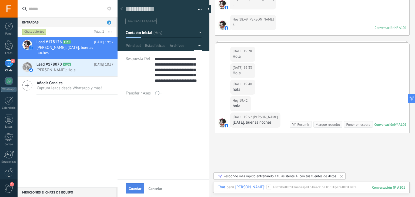
click at [133, 187] on span "Guardar" at bounding box center [135, 189] width 13 height 4
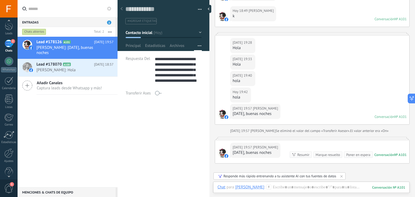
scroll to position [27, 0]
click at [8, 146] on div at bounding box center [8, 145] width 9 height 9
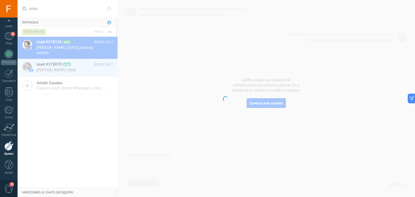
scroll to position [27, 0]
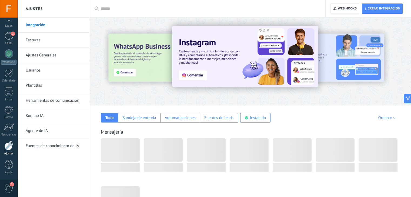
click at [55, 101] on link "Herramientas de comunicación" at bounding box center [55, 100] width 58 height 15
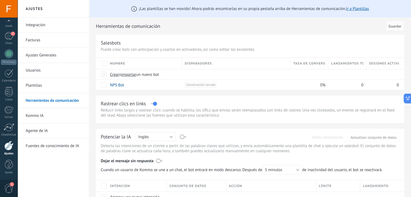
click at [29, 84] on link "Plantillas" at bounding box center [55, 85] width 58 height 15
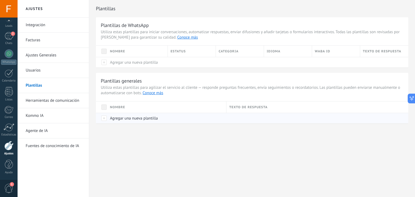
click at [140, 117] on span "Agregar una nueva plantilla" at bounding box center [134, 118] width 48 height 5
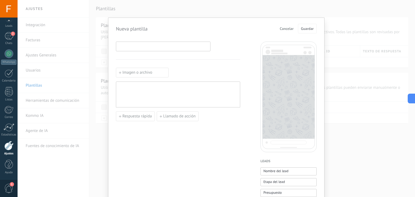
click at [160, 47] on input at bounding box center [163, 46] width 94 height 9
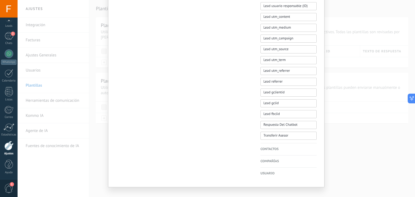
scroll to position [260, 0]
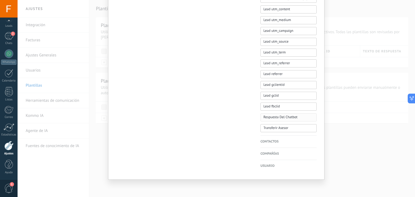
type input "**********"
click at [294, 117] on span "Respuesta Del Chatbot" at bounding box center [281, 117] width 34 height 5
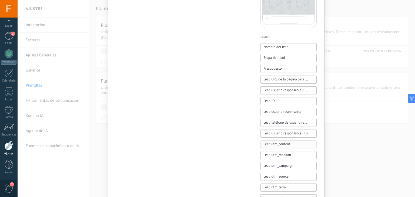
scroll to position [0, 0]
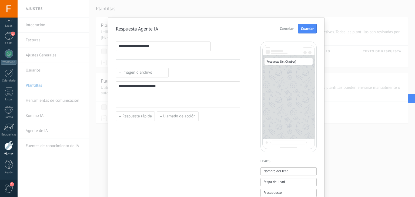
type button "Respuesta Del Chatbot"
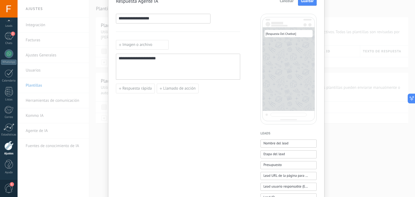
scroll to position [27, 0]
click at [306, 4] on button "Guardar" at bounding box center [307, 2] width 19 height 10
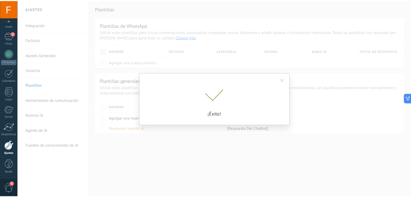
scroll to position [0, 0]
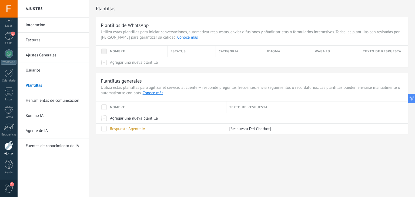
click at [48, 99] on link "Herramientas de comunicación" at bounding box center [55, 100] width 58 height 15
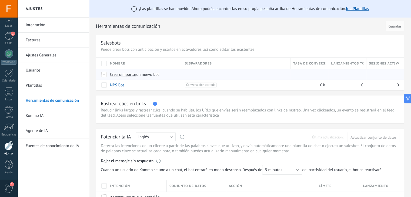
click at [116, 76] on span "Crear" at bounding box center [114, 74] width 9 height 5
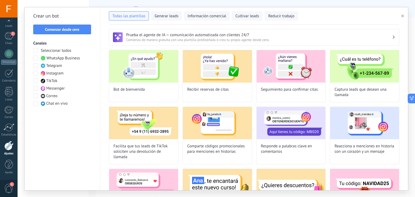
click at [37, 51] on span at bounding box center [35, 50] width 5 height 5
click at [75, 29] on span "Comenzar desde cero" at bounding box center [62, 30] width 34 height 4
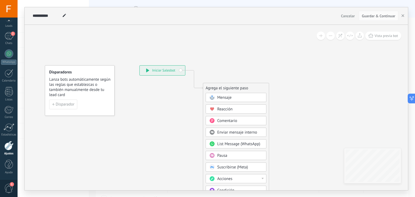
click at [250, 99] on div "Mensaje" at bounding box center [239, 97] width 45 height 5
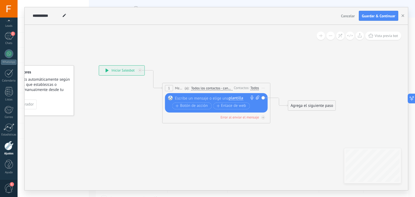
click at [238, 98] on span "plantilla" at bounding box center [236, 98] width 14 height 4
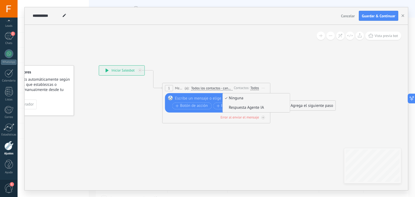
click at [257, 109] on span "Respuesta Agente IA" at bounding box center [255, 107] width 65 height 5
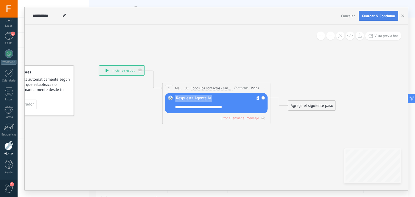
click at [377, 14] on span "Guardar & Continuar" at bounding box center [379, 16] width 34 height 4
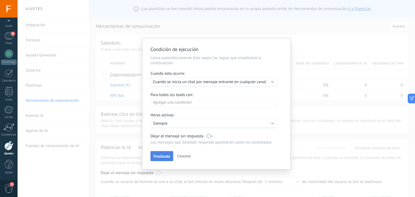
click at [161, 157] on span "Finalizado" at bounding box center [162, 157] width 17 height 4
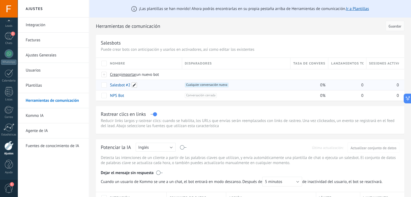
click at [135, 85] on span at bounding box center [134, 84] width 5 height 5
click at [131, 86] on input "**********" at bounding box center [144, 85] width 68 height 9
type input "**********"
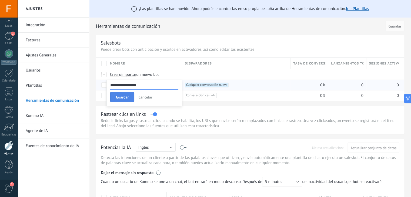
click at [119, 98] on span "Guardar" at bounding box center [122, 97] width 13 height 4
click at [35, 24] on link "Integración" at bounding box center [55, 25] width 58 height 15
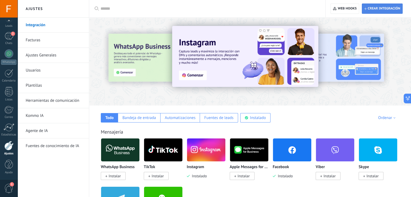
click at [379, 8] on span "Crear integración" at bounding box center [384, 8] width 32 height 4
type textarea "**********"
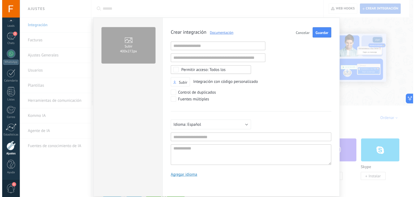
scroll to position [5, 0]
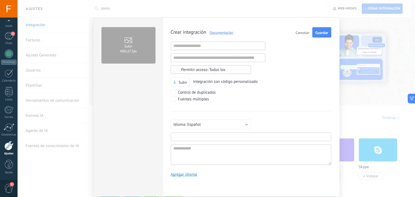
click at [206, 138] on input "text" at bounding box center [251, 137] width 161 height 9
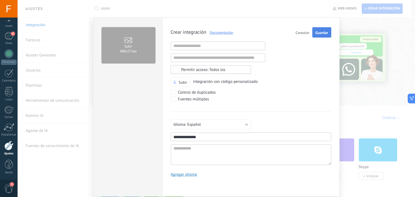
type input "**********"
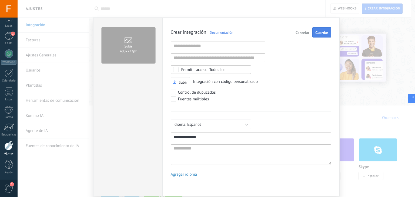
click at [322, 31] on span "Guardar" at bounding box center [322, 33] width 13 height 4
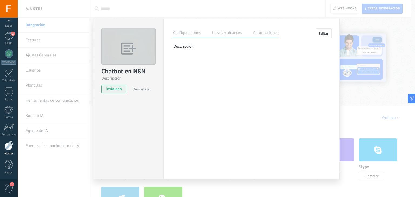
click at [228, 33] on label "Llaves y alcances" at bounding box center [227, 34] width 32 height 8
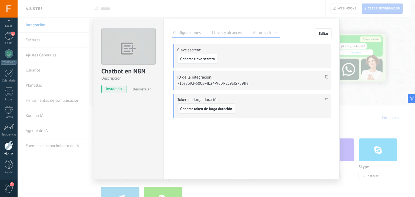
click at [222, 110] on span "Generar token de larga duración" at bounding box center [206, 109] width 52 height 4
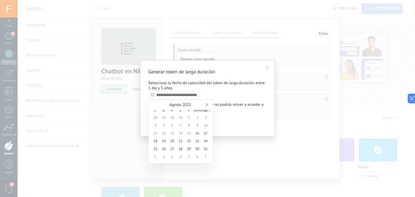
click at [191, 95] on input "text" at bounding box center [173, 95] width 51 height 9
type input "**********"
click at [173, 148] on span "27" at bounding box center [172, 149] width 8 height 8
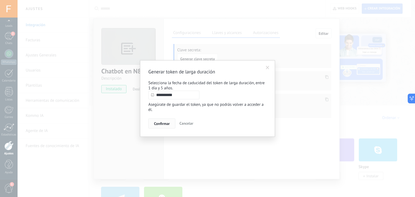
click at [165, 124] on span "Confirmar" at bounding box center [162, 124] width 16 height 4
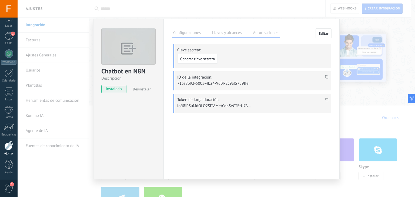
click at [327, 100] on icon at bounding box center [327, 100] width 3 height 4
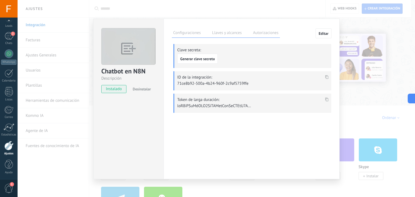
click at [265, 32] on label "Autorizaciones" at bounding box center [266, 34] width 28 height 8
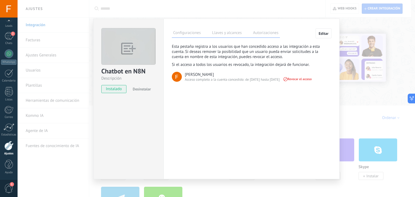
click at [246, 13] on div "Chatbot en N8N Descripción instalado Desinstalar Configuraciones Llaves y alcan…" at bounding box center [217, 98] width 398 height 197
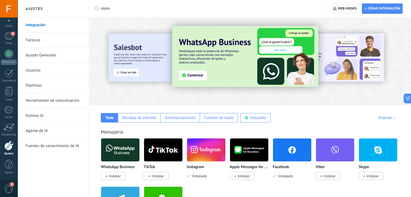
click at [341, 6] on span "Web hooks 0" at bounding box center [347, 8] width 19 height 4
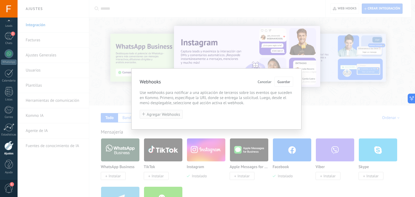
click at [168, 117] on span "Agregar Webhooks" at bounding box center [164, 115] width 34 height 4
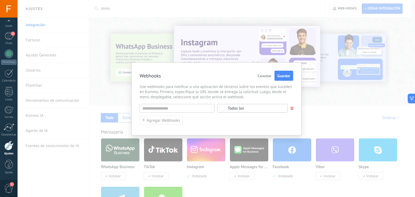
click at [234, 108] on div "Todos los" at bounding box center [236, 109] width 16 height 4
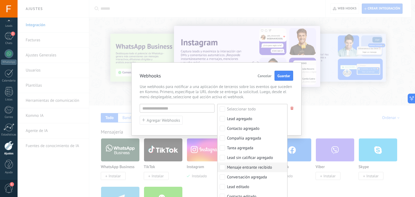
click at [255, 169] on div "Mensaje entrante recibido" at bounding box center [249, 167] width 45 height 5
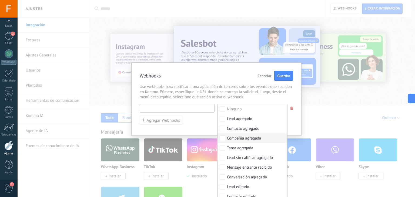
click at [187, 110] on input "text" at bounding box center [177, 108] width 75 height 9
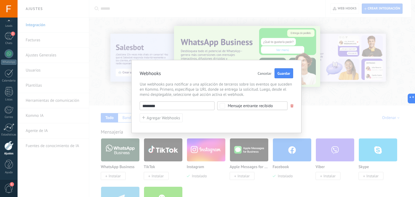
click at [160, 105] on input "********" at bounding box center [177, 106] width 75 height 9
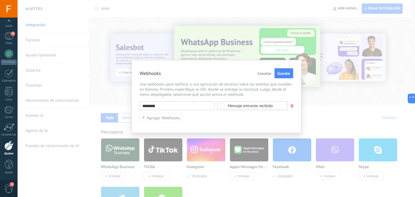
paste input "**********"
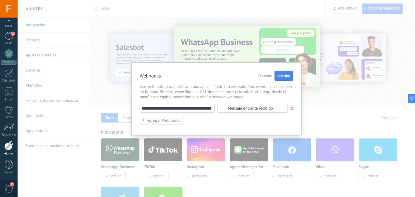
type input "**********"
click at [286, 75] on span "Guardar" at bounding box center [284, 76] width 13 height 4
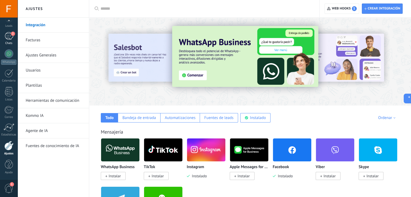
click at [10, 38] on div "2" at bounding box center [9, 36] width 9 height 8
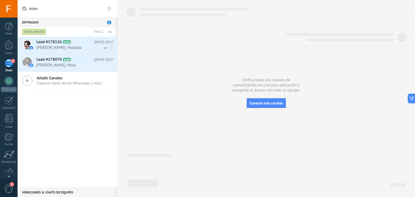
click at [70, 41] on span "A101" at bounding box center [67, 42] width 8 height 4
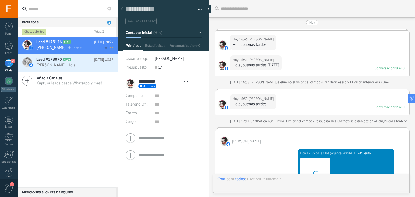
type textarea "**********"
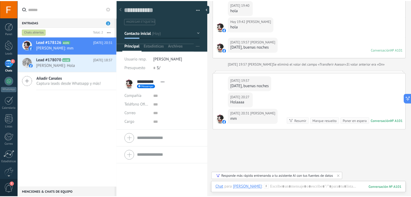
scroll to position [1233, 0]
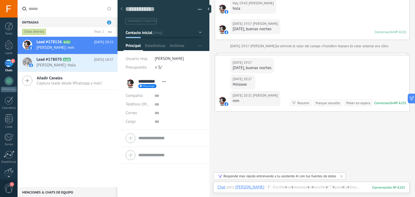
click at [7, 170] on div at bounding box center [8, 172] width 9 height 9
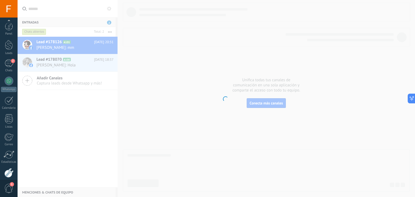
scroll to position [27, 0]
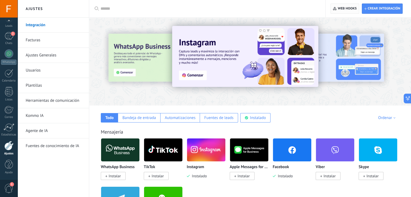
click at [349, 5] on span "Web hooks 0" at bounding box center [345, 9] width 24 height 10
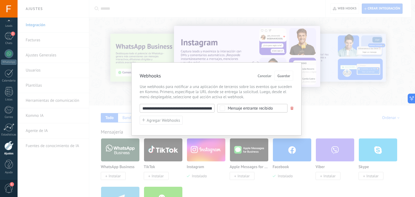
click at [188, 107] on input "**********" at bounding box center [177, 108] width 75 height 9
paste input "**********"
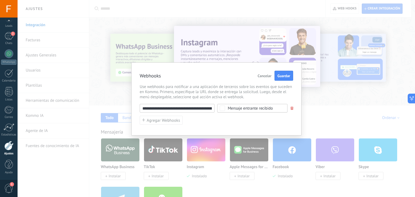
scroll to position [0, 41]
type input "**********"
click at [285, 76] on span "Guardar" at bounding box center [284, 76] width 13 height 4
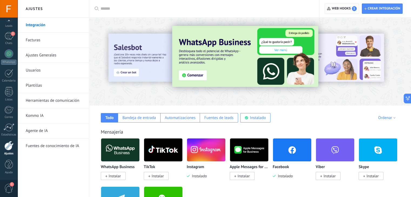
click at [335, 8] on span "Web hooks 1" at bounding box center [344, 8] width 25 height 5
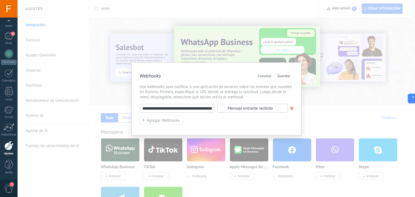
click at [273, 108] on div "Mensaje entrante recibido" at bounding box center [250, 109] width 45 height 4
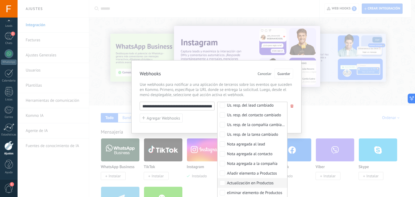
scroll to position [2, 0]
click at [334, 114] on div "**********" at bounding box center [217, 98] width 398 height 197
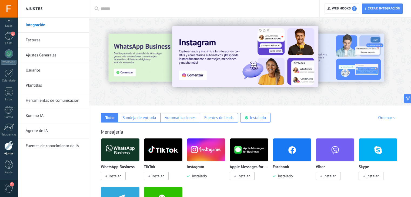
click at [49, 100] on link "Herramientas de comunicación" at bounding box center [55, 100] width 58 height 15
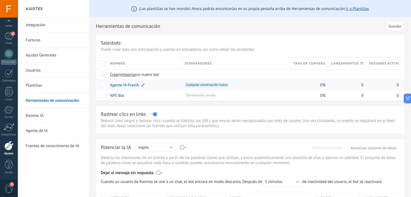
click at [127, 85] on link "Agente IA PraxIA" at bounding box center [124, 85] width 29 height 5
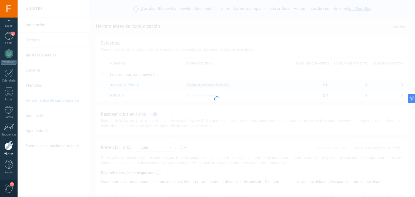
type input "**********"
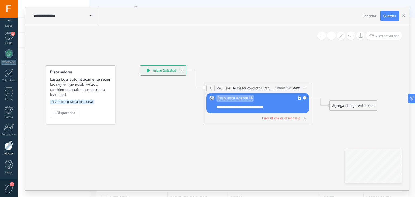
click at [75, 102] on span "Cualquier conversación nueva" at bounding box center [72, 102] width 44 height 5
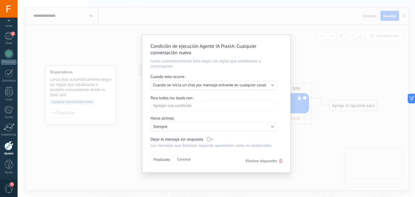
click at [268, 87] on div "Ejecutar: Cuando se inicia un chat por mensaje entrante en cualquier canal" at bounding box center [211, 85] width 117 height 5
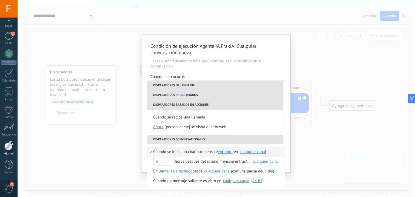
scroll to position [128, 0]
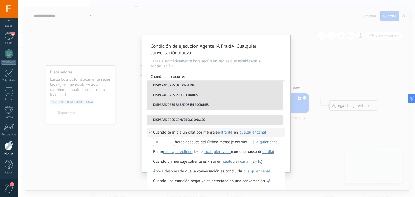
click at [182, 132] on span "Cuando se inicia un chat por mensaje" at bounding box center [185, 133] width 65 height 10
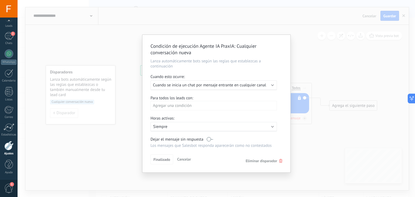
click at [183, 105] on div "Agregar una condición" at bounding box center [214, 105] width 127 height 9
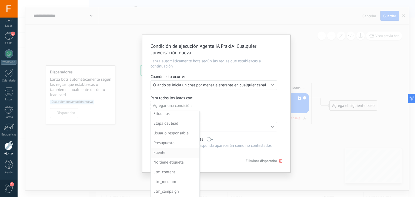
scroll to position [0, 0]
click at [247, 118] on div at bounding box center [217, 104] width 148 height 138
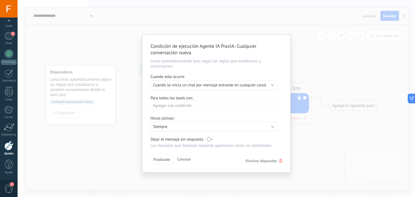
click at [234, 130] on div "Activo: Siempre" at bounding box center [214, 126] width 127 height 9
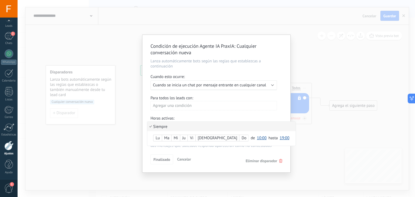
click at [242, 119] on div at bounding box center [217, 104] width 148 height 138
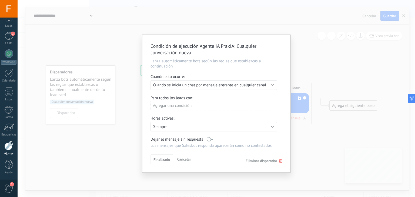
click at [98, 133] on div "Condición de ejecución Agente IA PraxIA : Cualquier conversación nueva Lanza au…" at bounding box center [217, 98] width 398 height 197
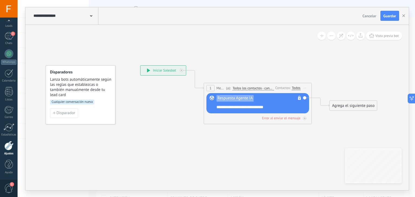
click at [150, 69] on icon at bounding box center [148, 71] width 3 height 4
click at [149, 70] on icon at bounding box center [148, 71] width 3 height 4
click at [391, 14] on span "Guardar" at bounding box center [390, 16] width 13 height 4
click at [9, 146] on div at bounding box center [8, 145] width 9 height 9
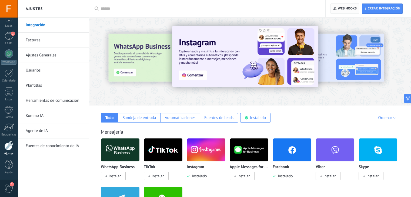
click at [346, 7] on span "Web hooks 0" at bounding box center [347, 8] width 19 height 4
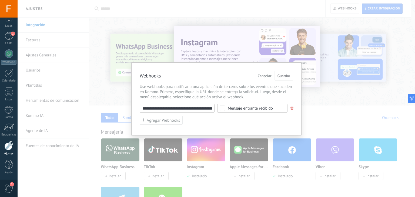
click at [185, 107] on input "**********" at bounding box center [177, 108] width 75 height 9
paste input "**********"
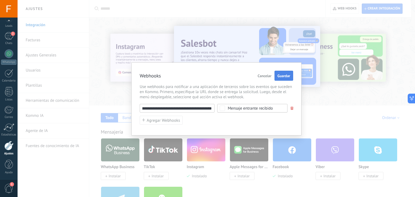
type input "**********"
click at [288, 75] on span "Guardar" at bounding box center [284, 76] width 13 height 4
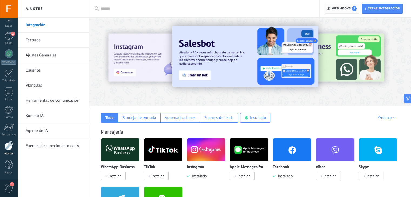
click at [335, 6] on span "Web hooks 1" at bounding box center [344, 8] width 25 height 5
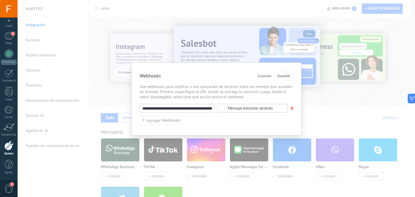
click at [284, 74] on span "Guardar" at bounding box center [284, 76] width 13 height 4
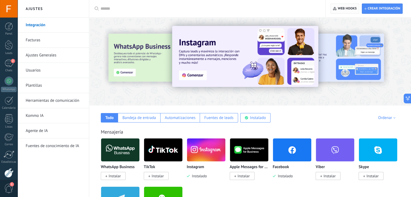
click at [343, 6] on span "Web hooks 0" at bounding box center [345, 9] width 24 height 10
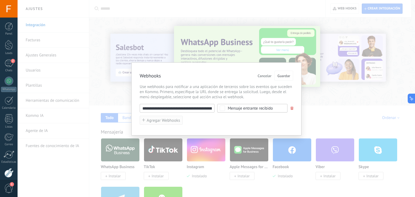
click at [164, 122] on span "Agregar Webhooks" at bounding box center [164, 121] width 34 height 4
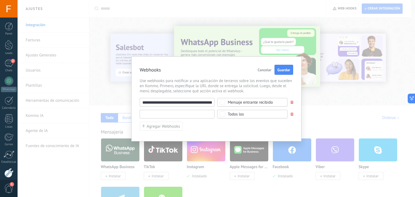
click at [161, 115] on input "text" at bounding box center [177, 114] width 75 height 9
paste input "**********"
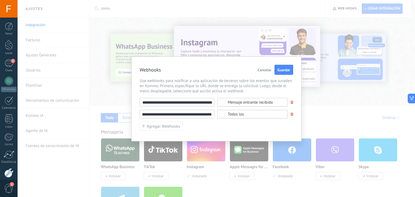
type input "**********"
click at [226, 114] on div "Todos los" at bounding box center [252, 114] width 70 height 9
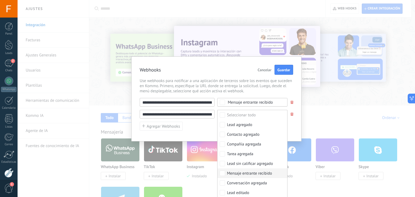
click at [255, 174] on div "Mensaje entrante recibido" at bounding box center [249, 173] width 45 height 5
click at [294, 127] on div "**********" at bounding box center [216, 99] width 170 height 85
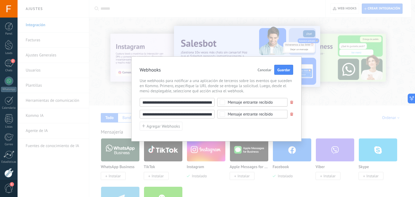
click at [292, 102] on span at bounding box center [291, 103] width 3 height 4
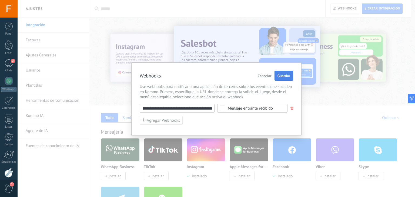
click at [285, 75] on span "Guardar" at bounding box center [284, 76] width 13 height 4
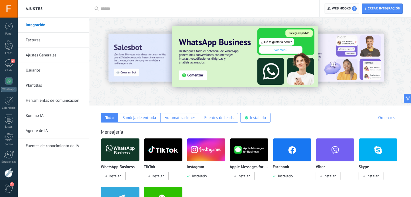
click at [340, 7] on span "Web hooks 1" at bounding box center [344, 8] width 25 height 5
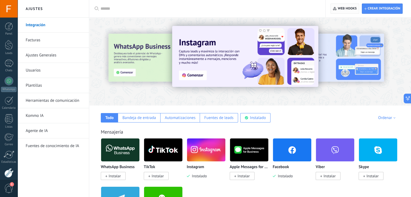
click at [344, 8] on span "Web hooks 0" at bounding box center [347, 8] width 19 height 4
